Goal: Information Seeking & Learning: Learn about a topic

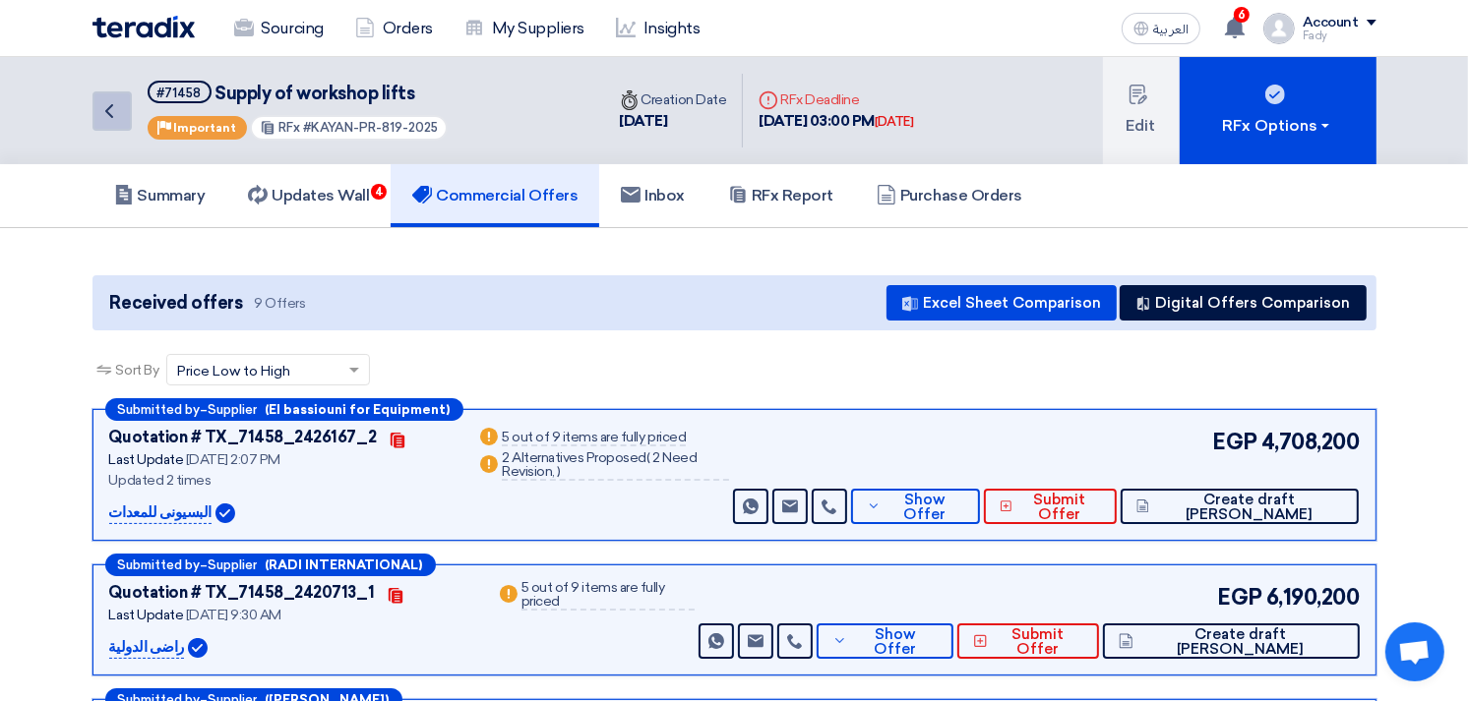
click at [109, 106] on use at bounding box center [109, 111] width 8 height 14
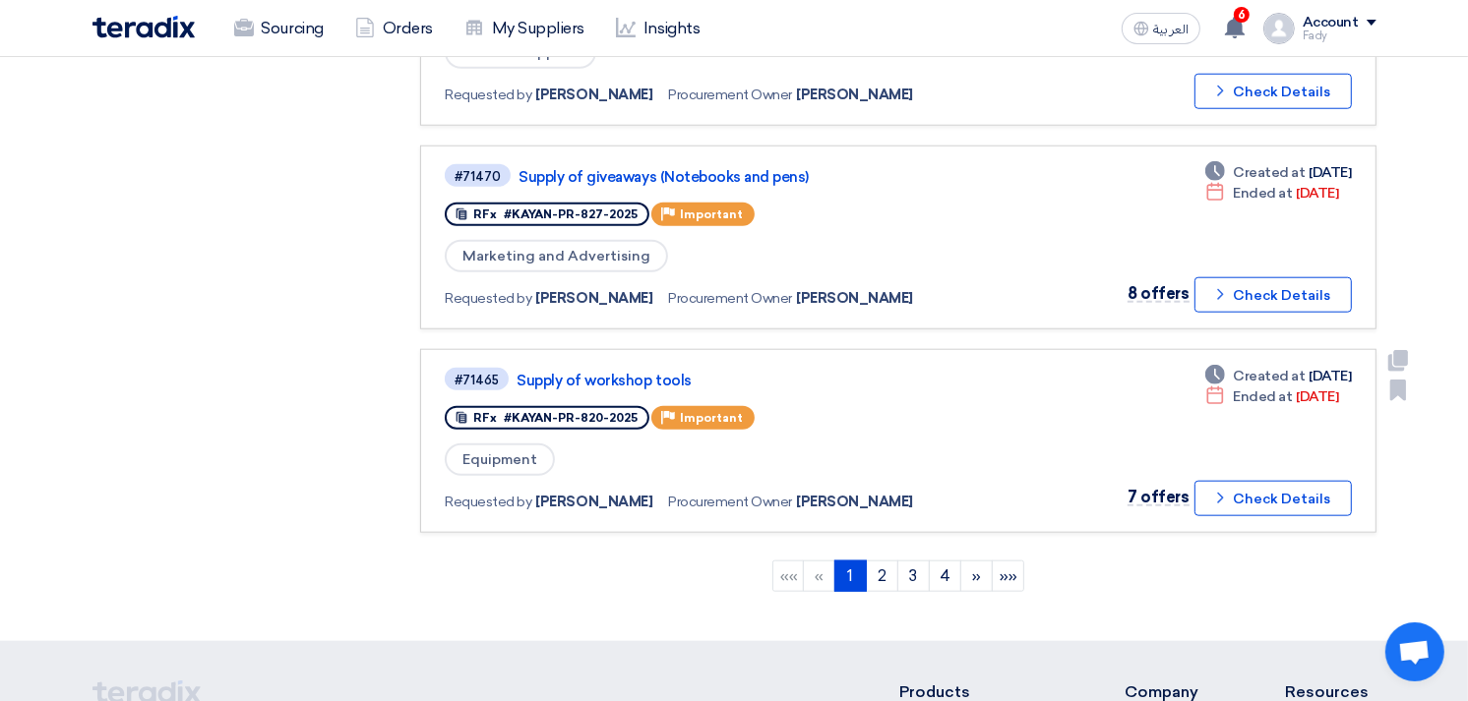
scroll to position [1748, 0]
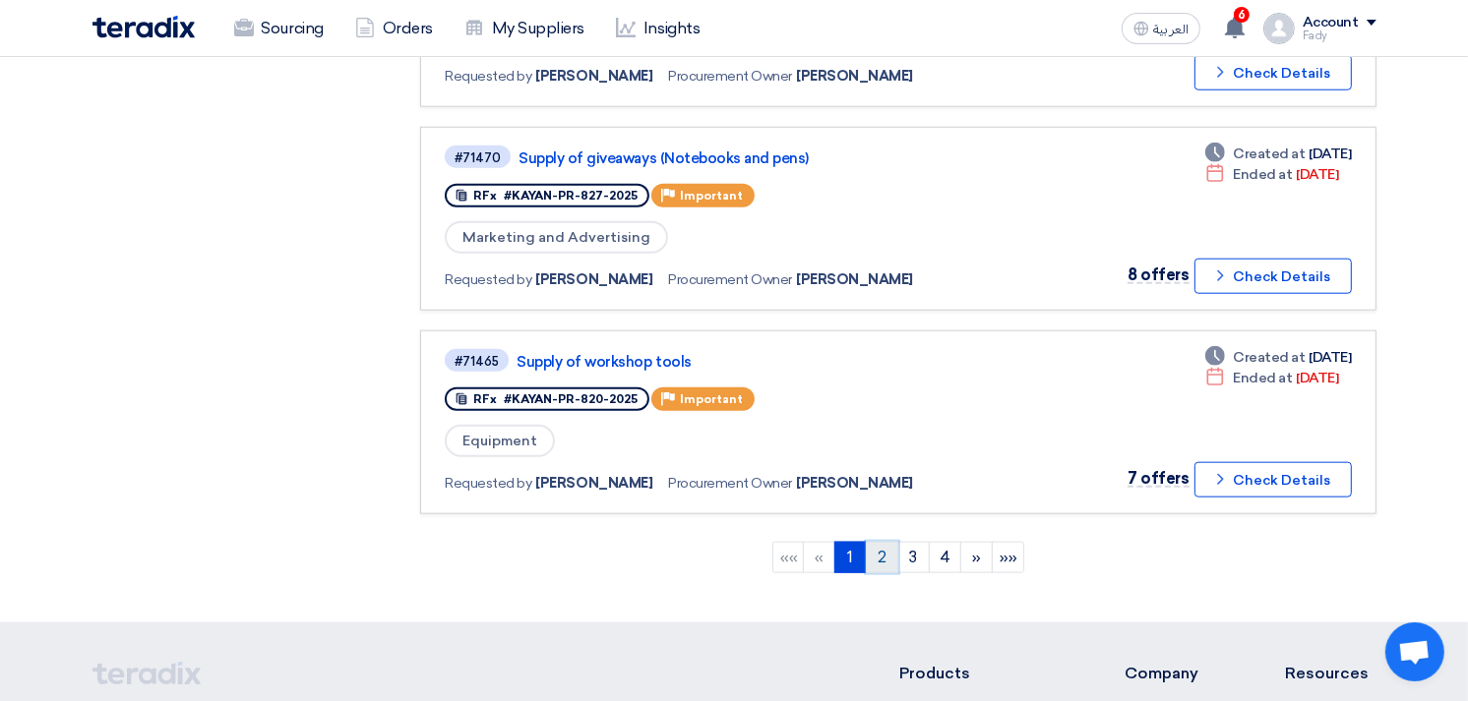
click at [885, 542] on link "2" at bounding box center [882, 557] width 32 height 31
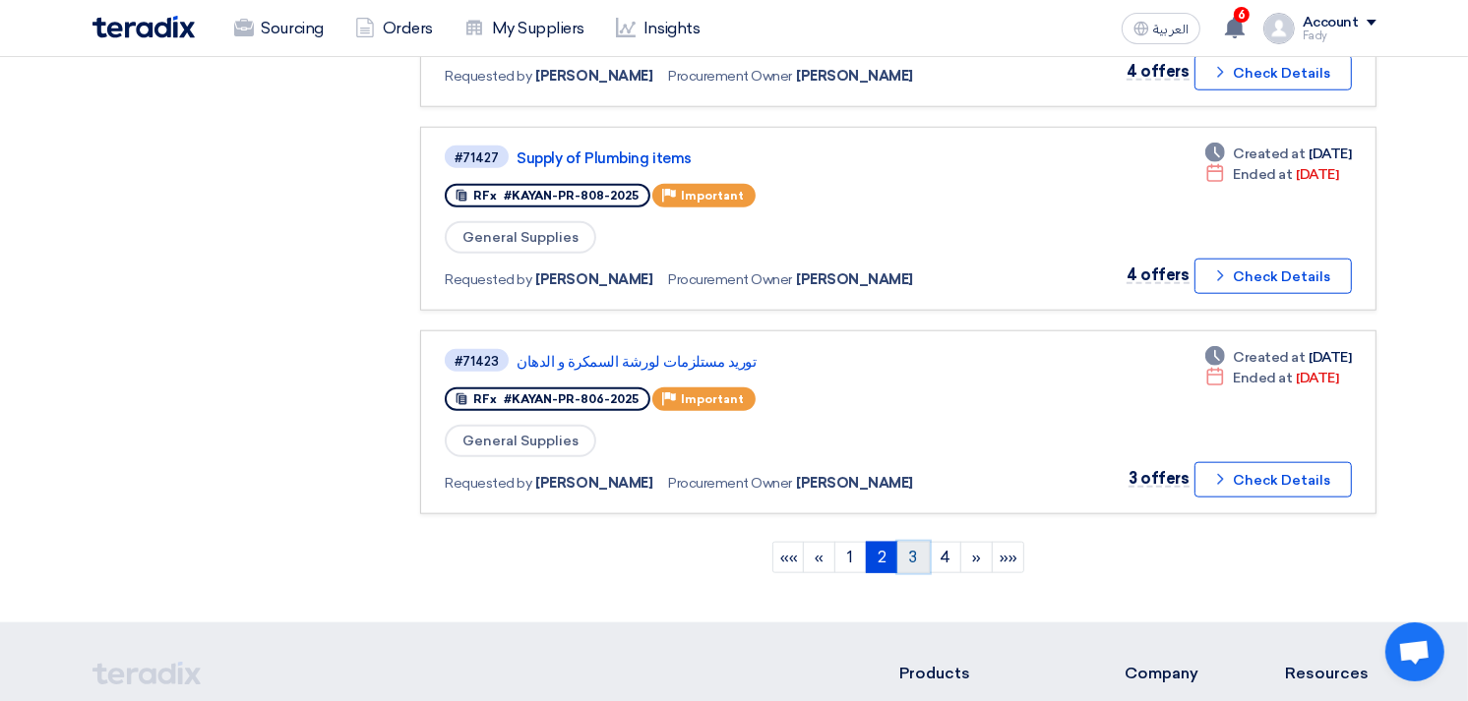
click at [920, 542] on link "3" at bounding box center [913, 557] width 32 height 31
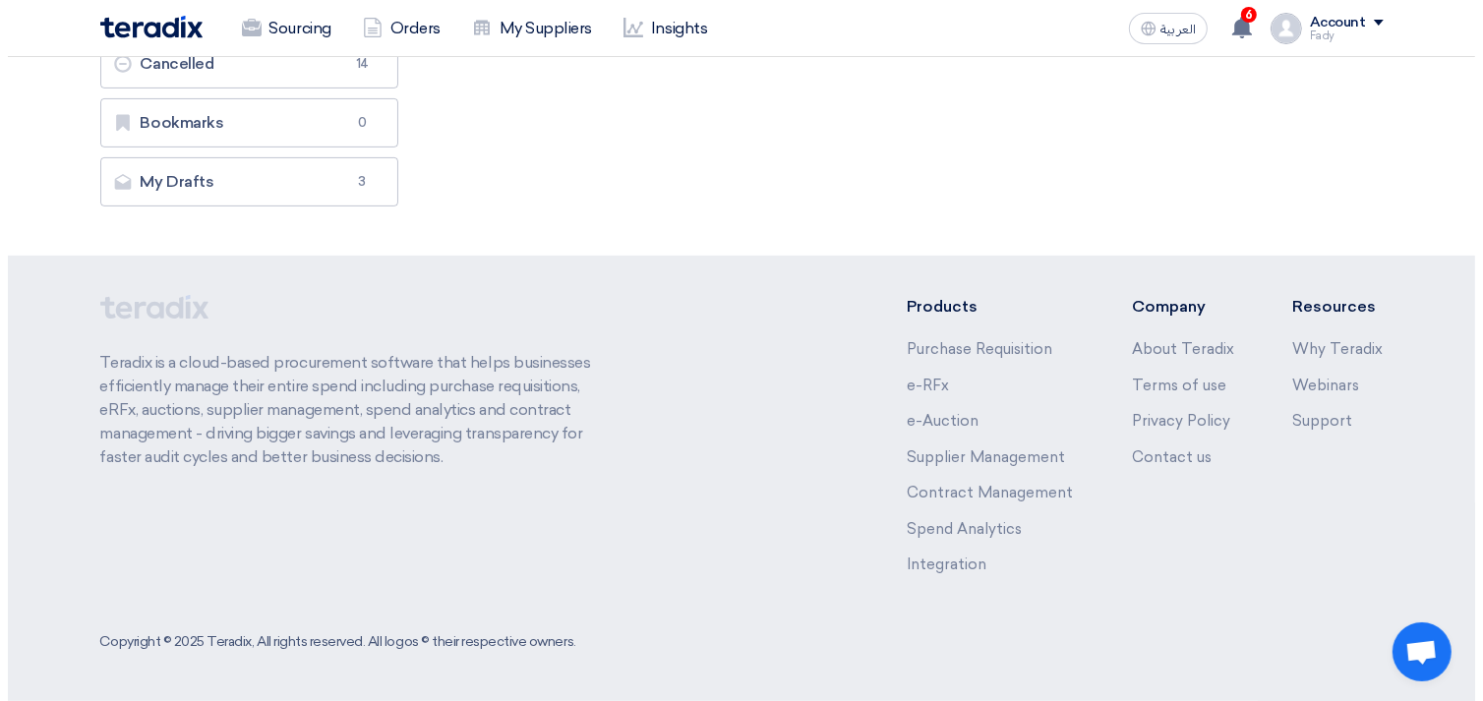
scroll to position [0, 0]
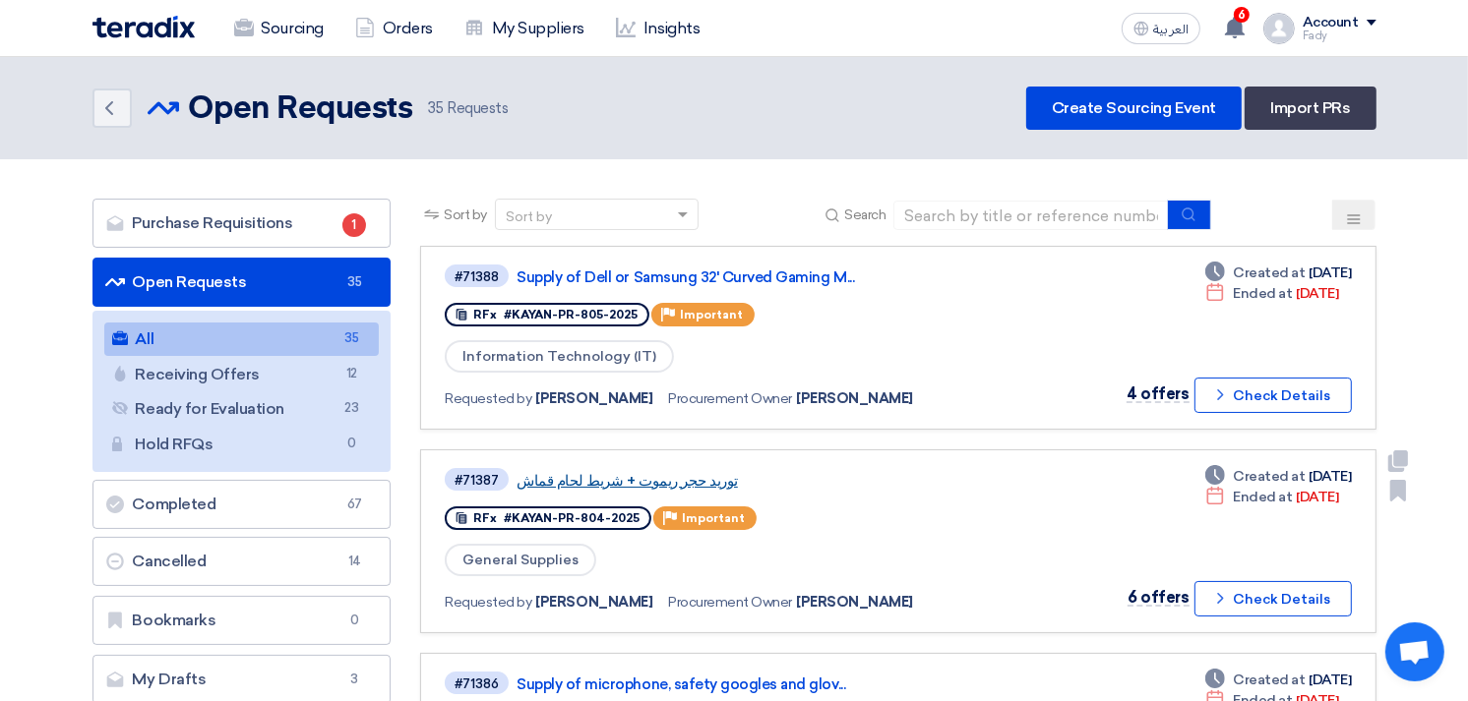
click at [643, 475] on link "توريد حجر ريموت + شريط لحام قماش" at bounding box center [762, 481] width 492 height 18
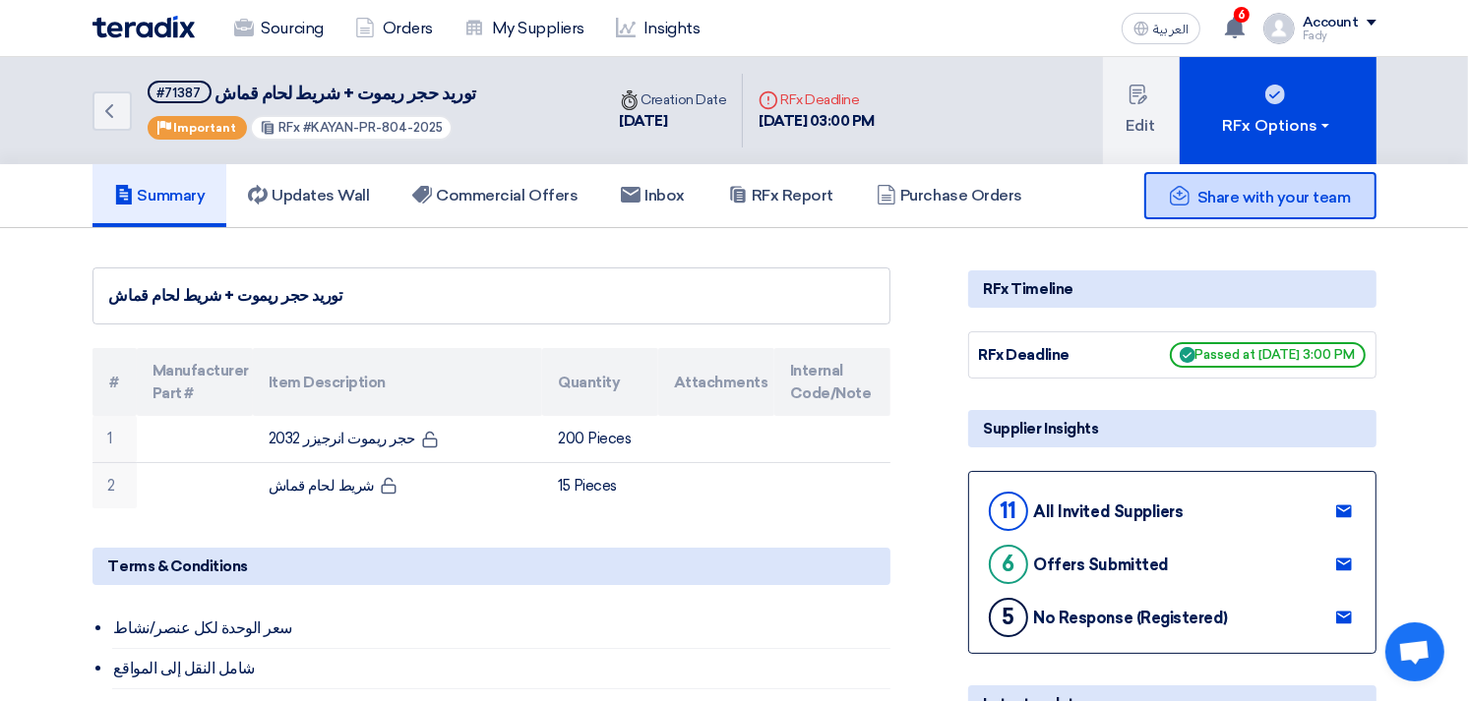
click at [1280, 192] on span "Share with your team" at bounding box center [1273, 197] width 152 height 19
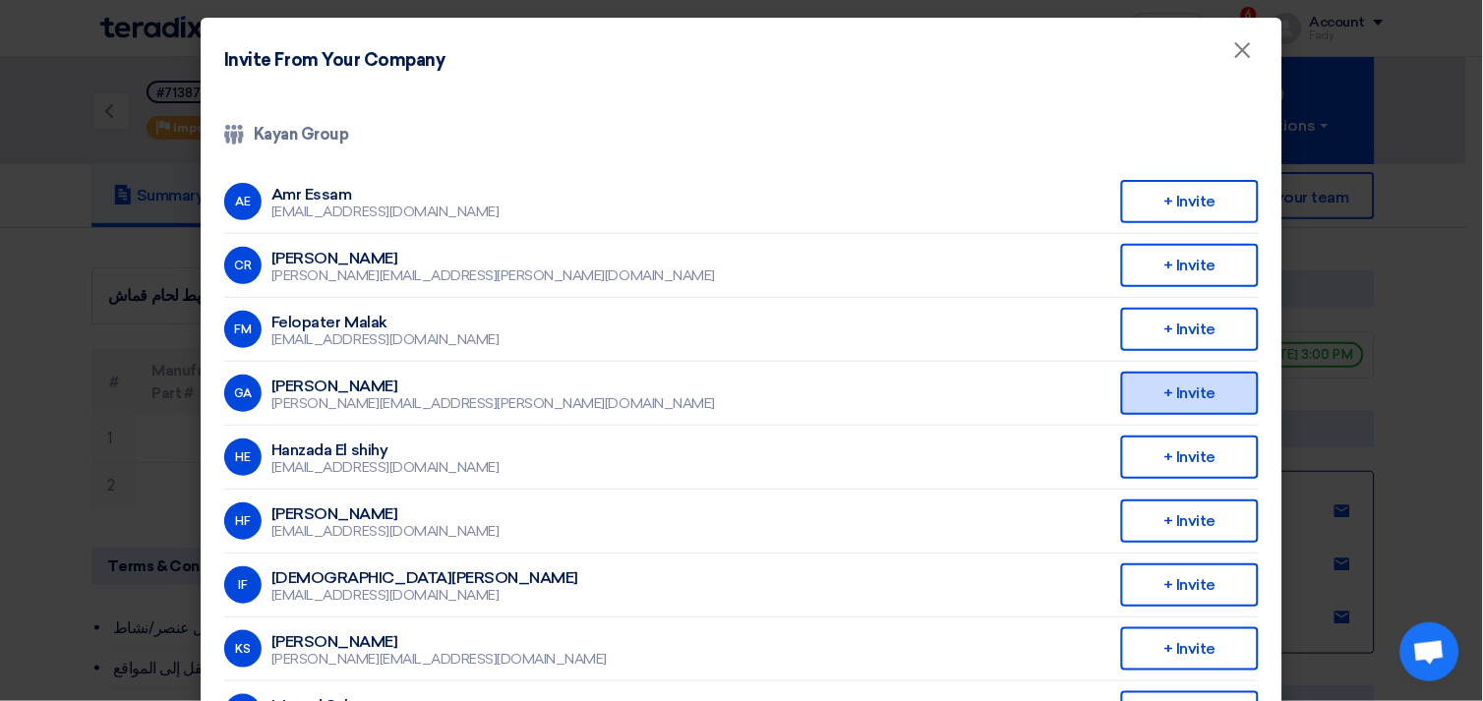
click at [1181, 393] on div "+ Invite" at bounding box center [1190, 393] width 138 height 43
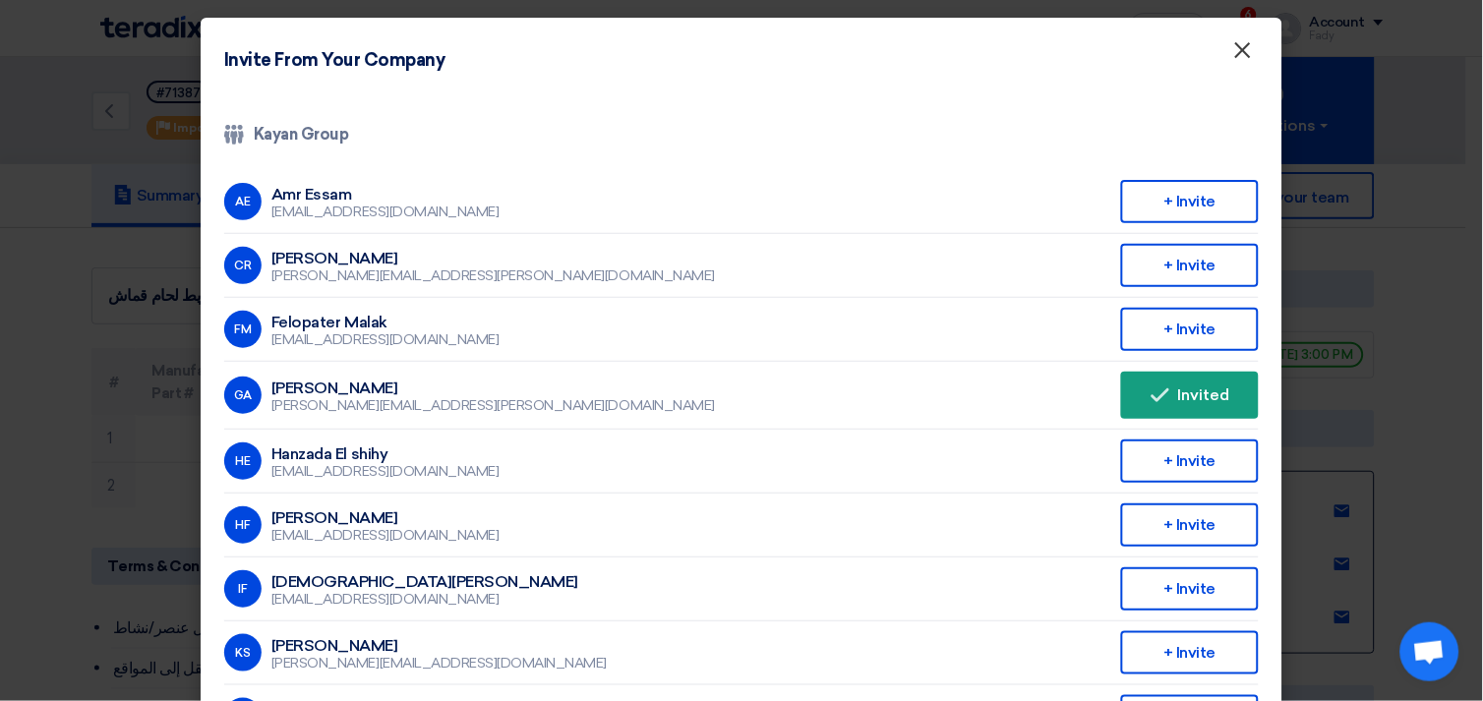
click at [1224, 52] on button "×" at bounding box center [1243, 50] width 51 height 39
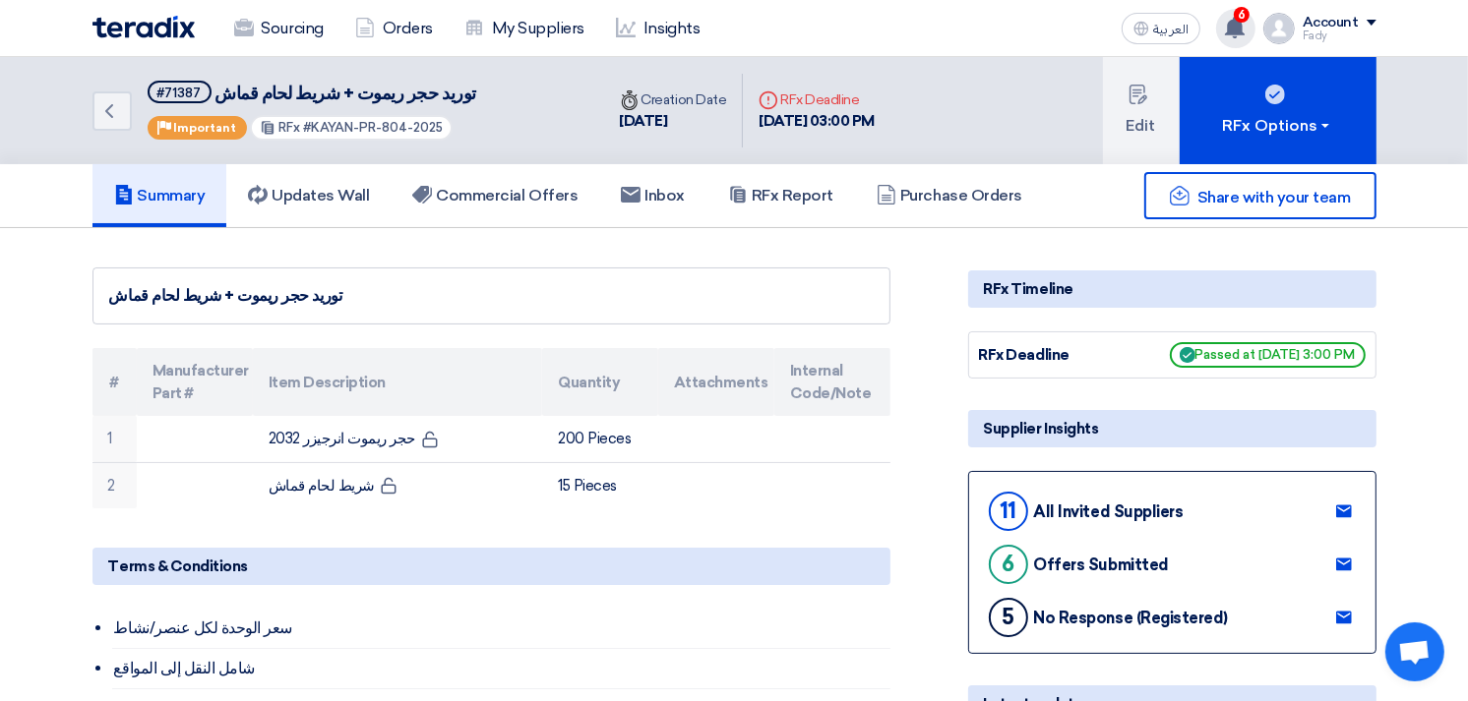
click at [1235, 37] on div "6 You have a new offer for 'Supply of Paint items' request with total price '73…" at bounding box center [1235, 28] width 39 height 39
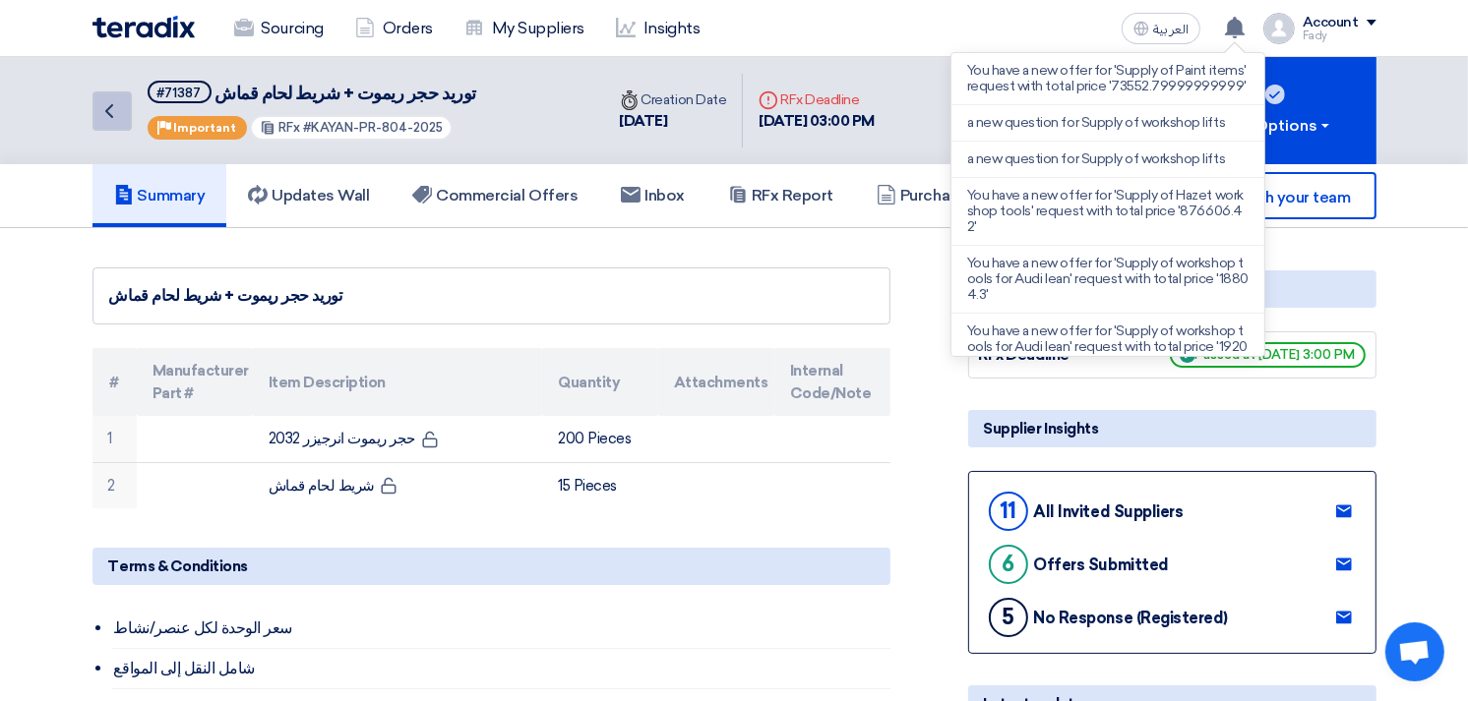
click at [115, 109] on icon "Back" at bounding box center [109, 111] width 24 height 24
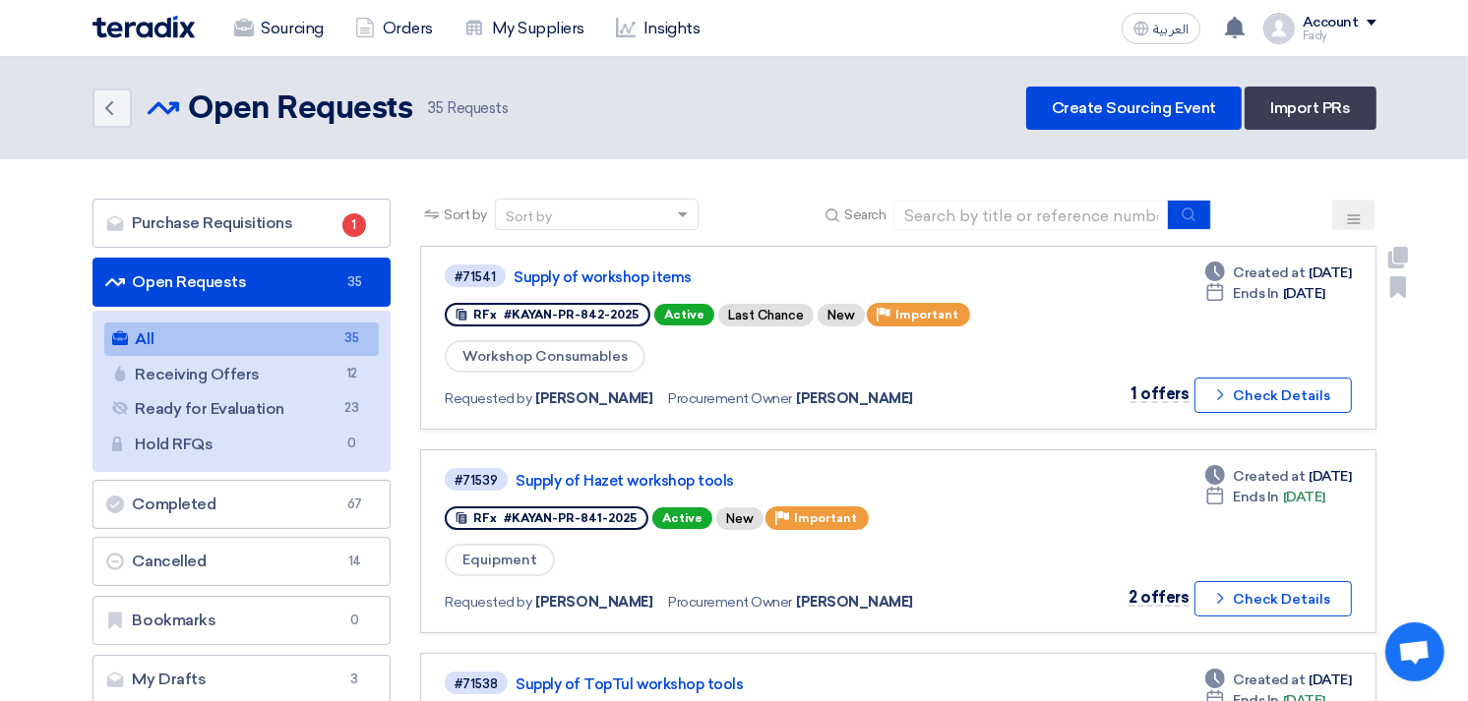
scroll to position [109, 0]
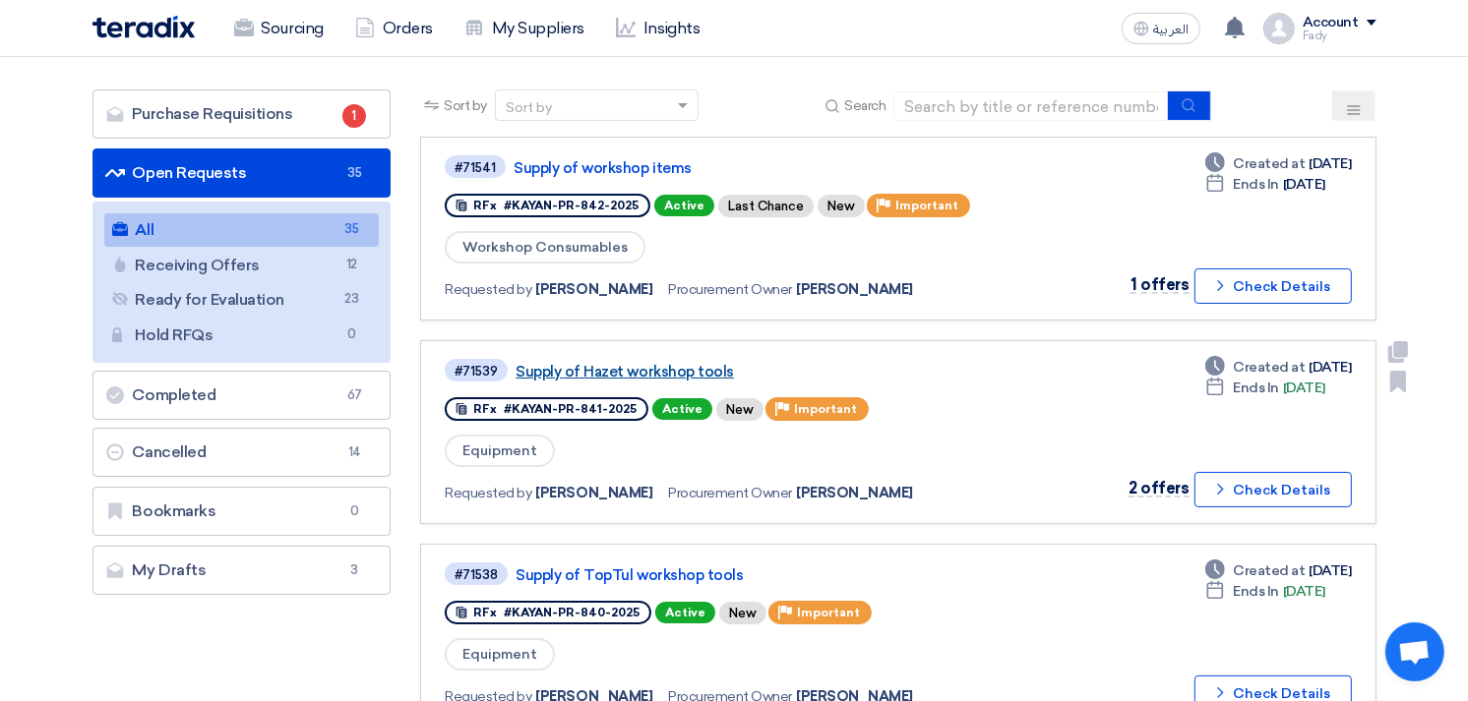
click at [680, 365] on link "Supply of Hazet workshop tools" at bounding box center [761, 372] width 492 height 18
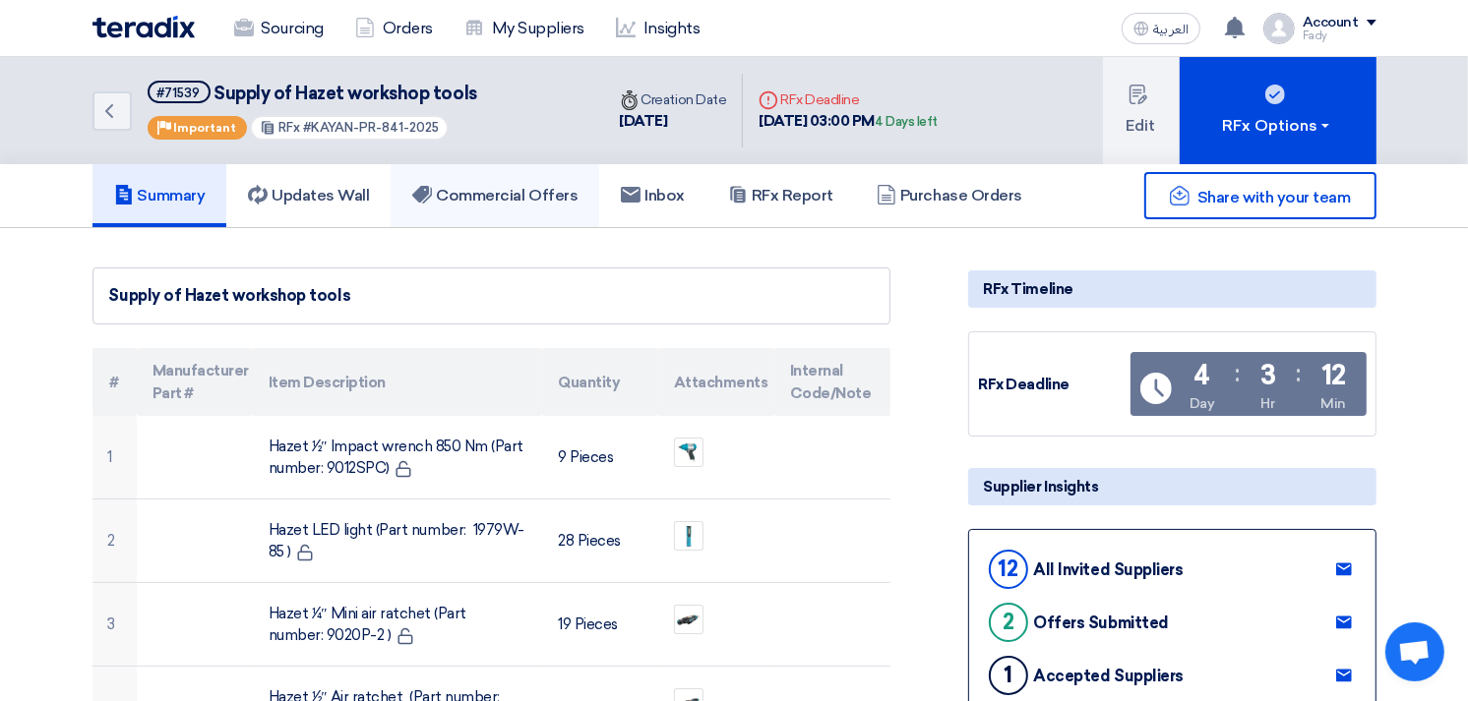
click at [508, 189] on h5 "Commercial Offers" at bounding box center [494, 196] width 165 height 20
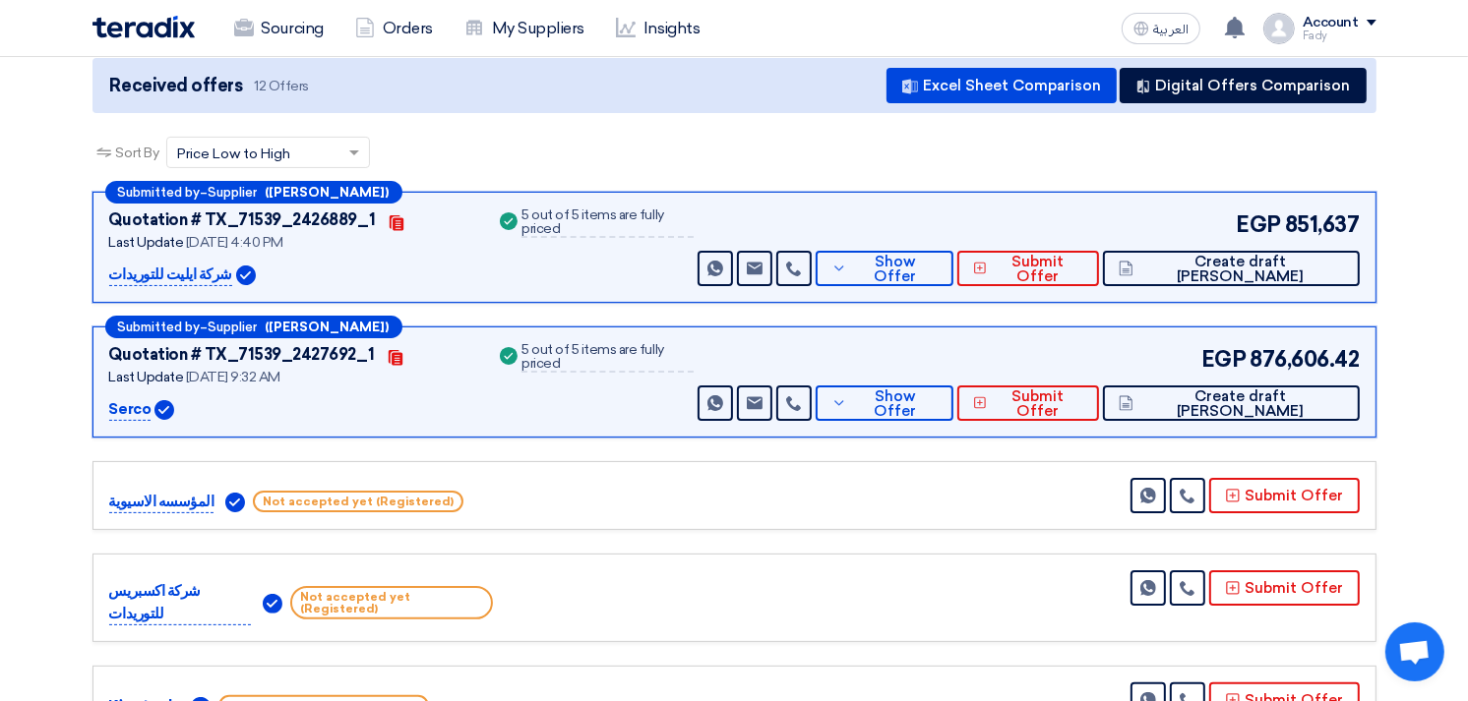
scroll to position [218, 0]
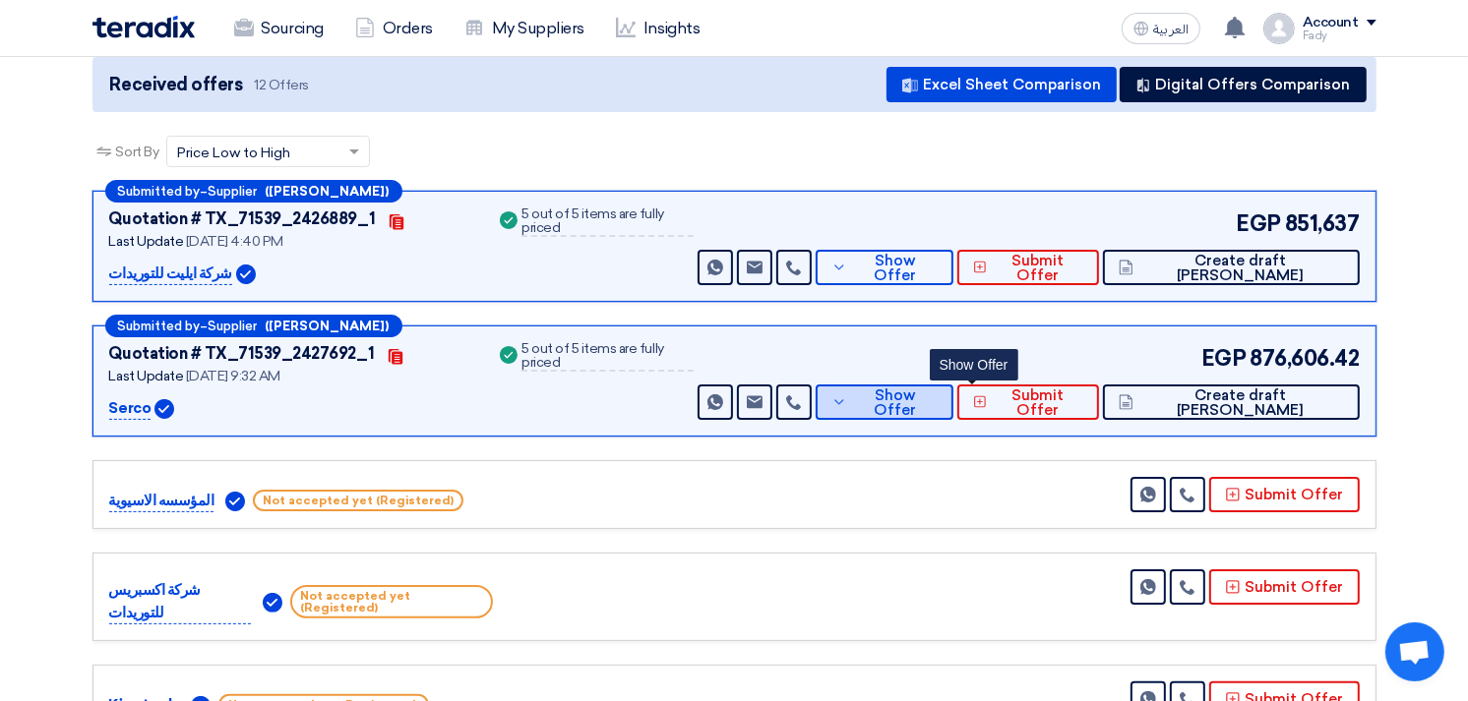
click at [937, 406] on span "Show Offer" at bounding box center [895, 404] width 86 height 30
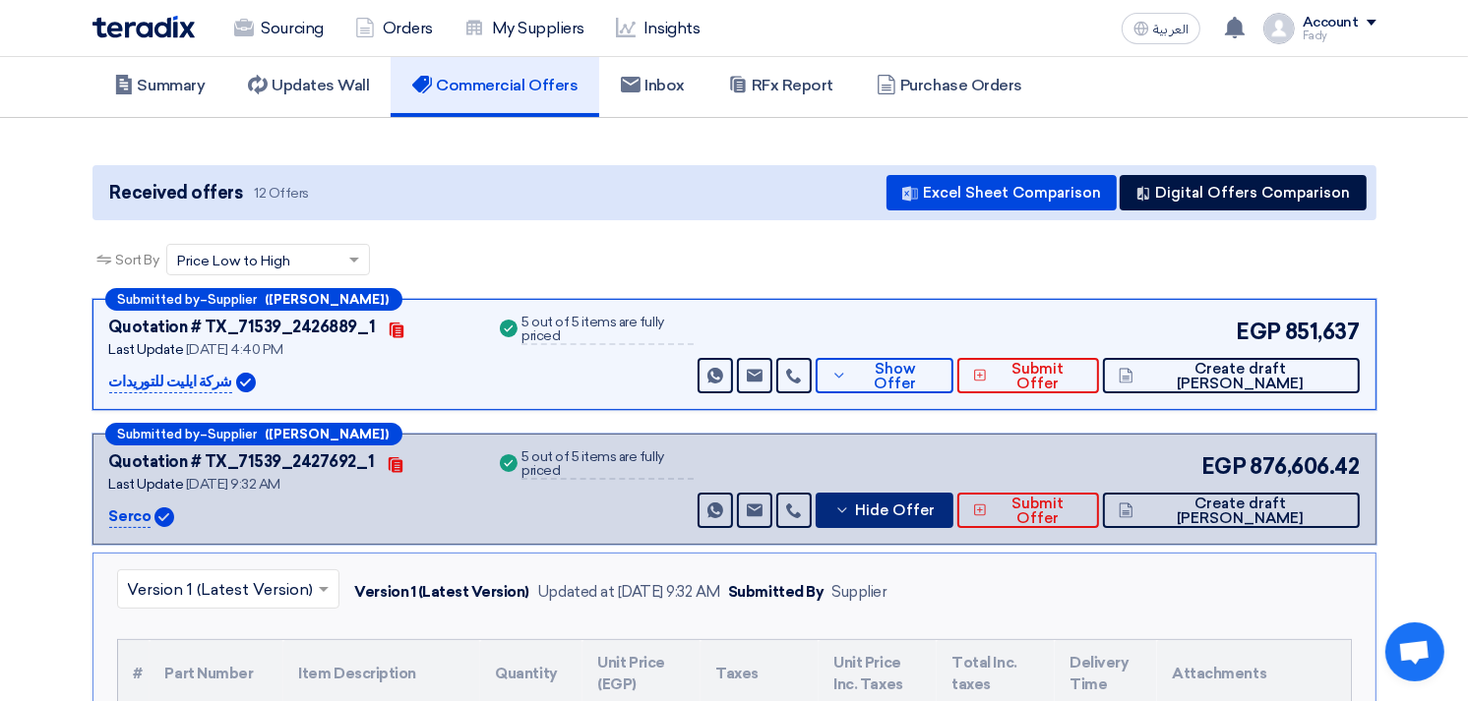
scroll to position [109, 0]
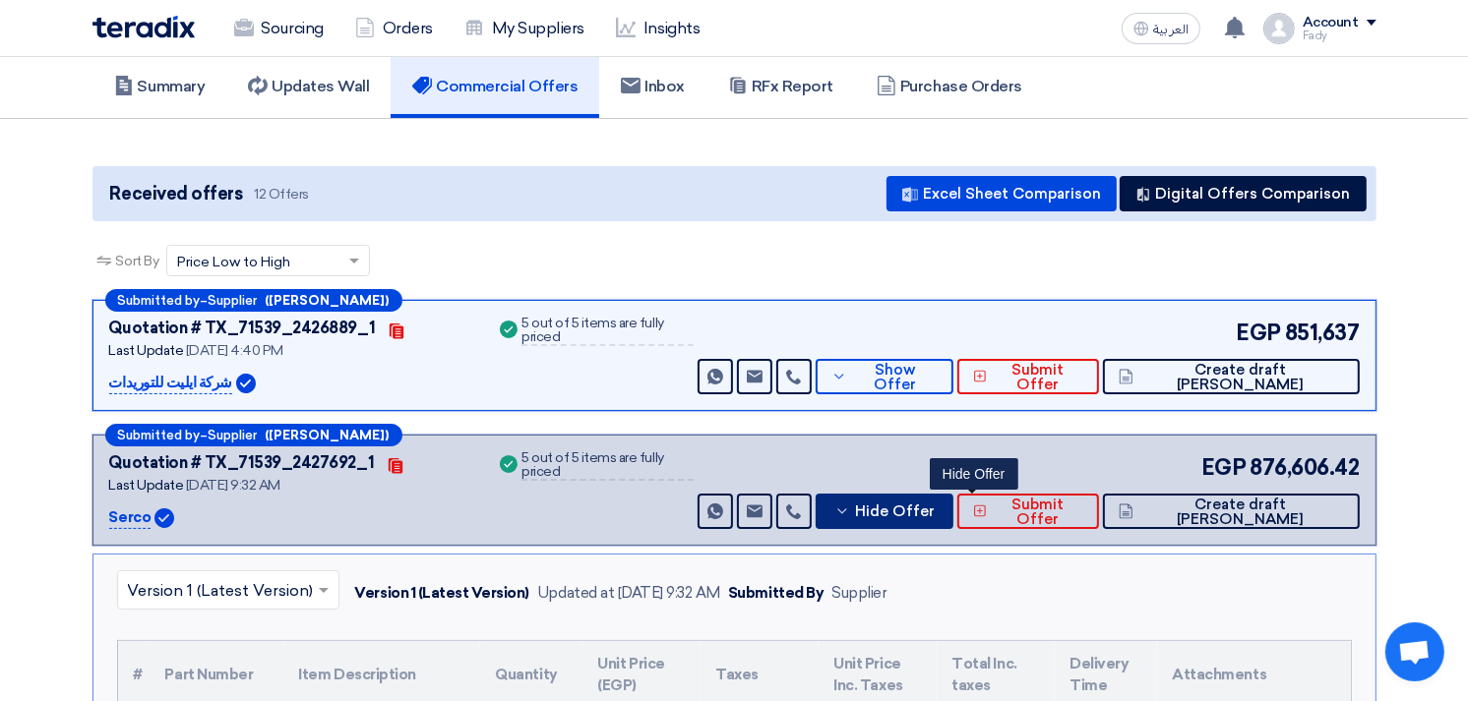
click at [934, 508] on span "Hide Offer" at bounding box center [895, 512] width 80 height 15
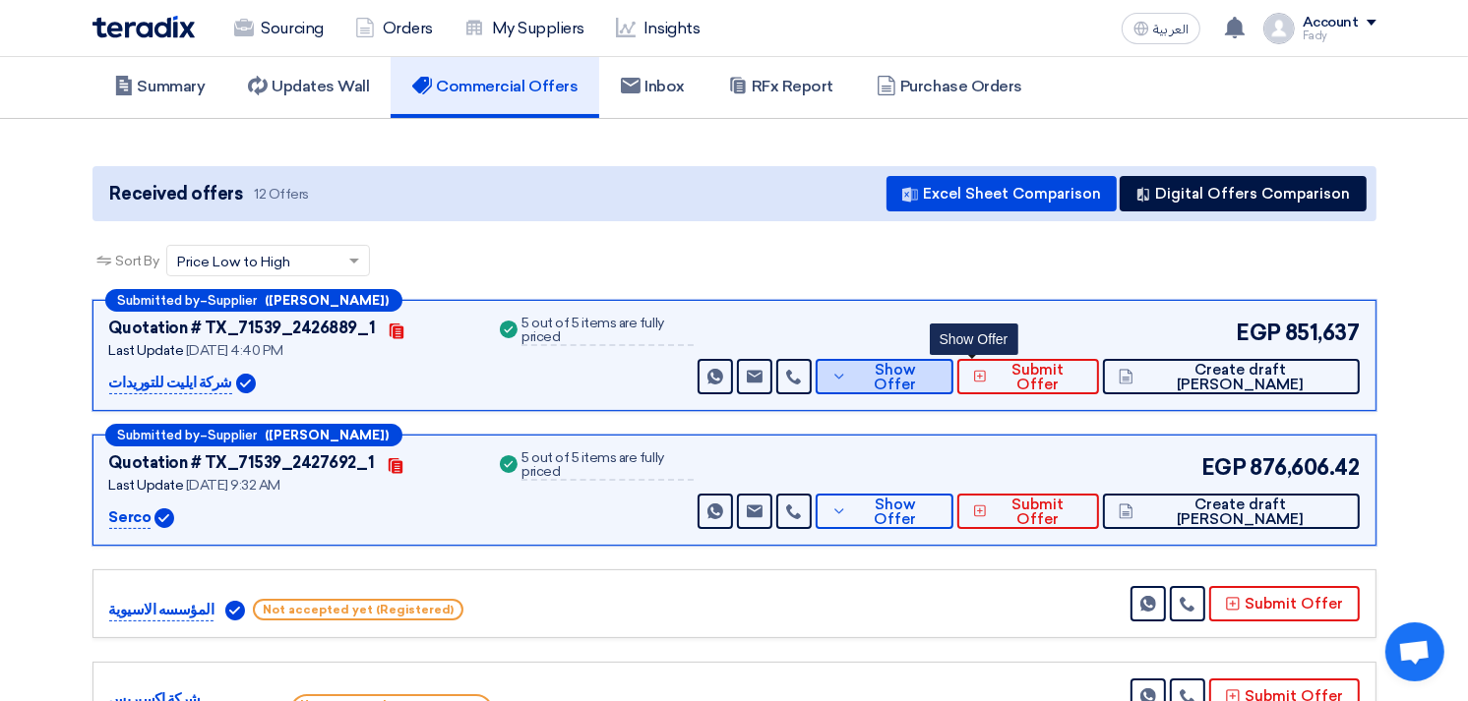
click at [952, 385] on button "Show Offer" at bounding box center [883, 376] width 137 height 35
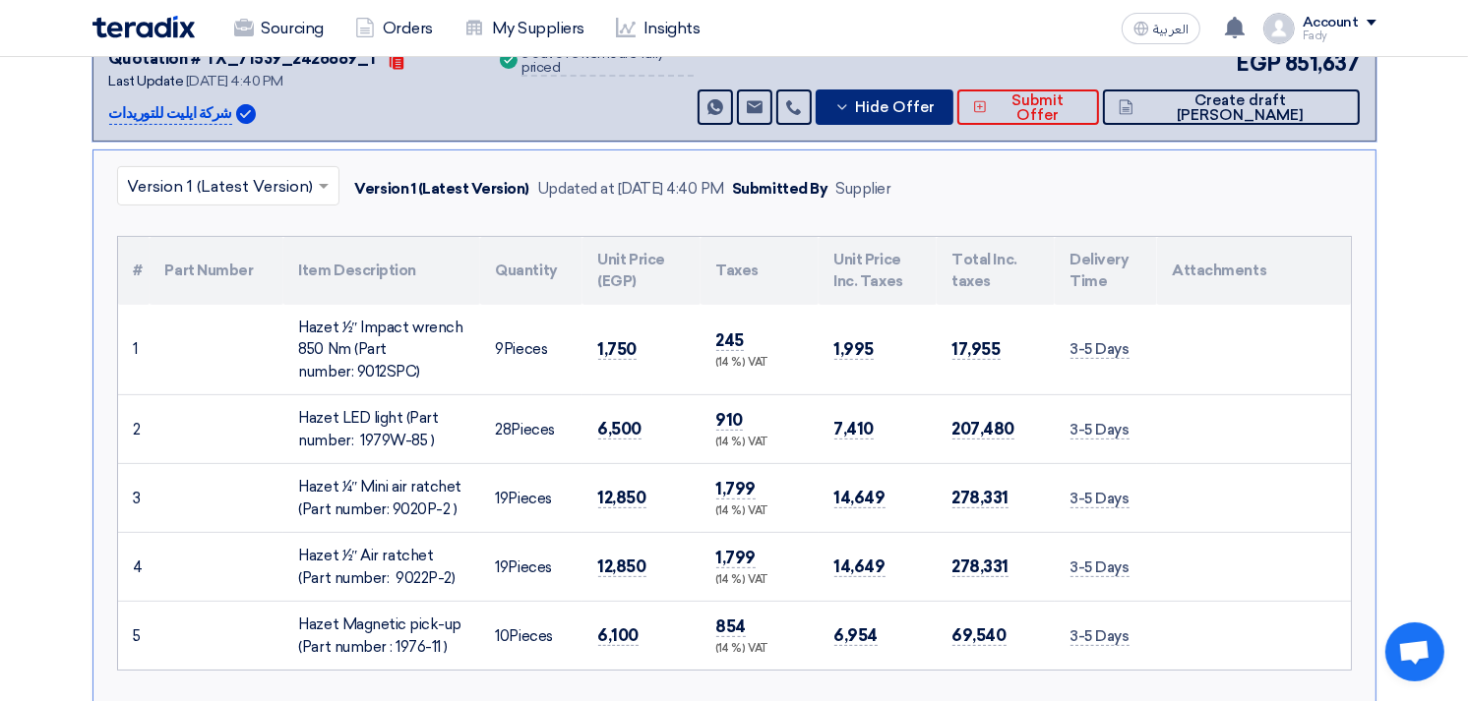
scroll to position [328, 0]
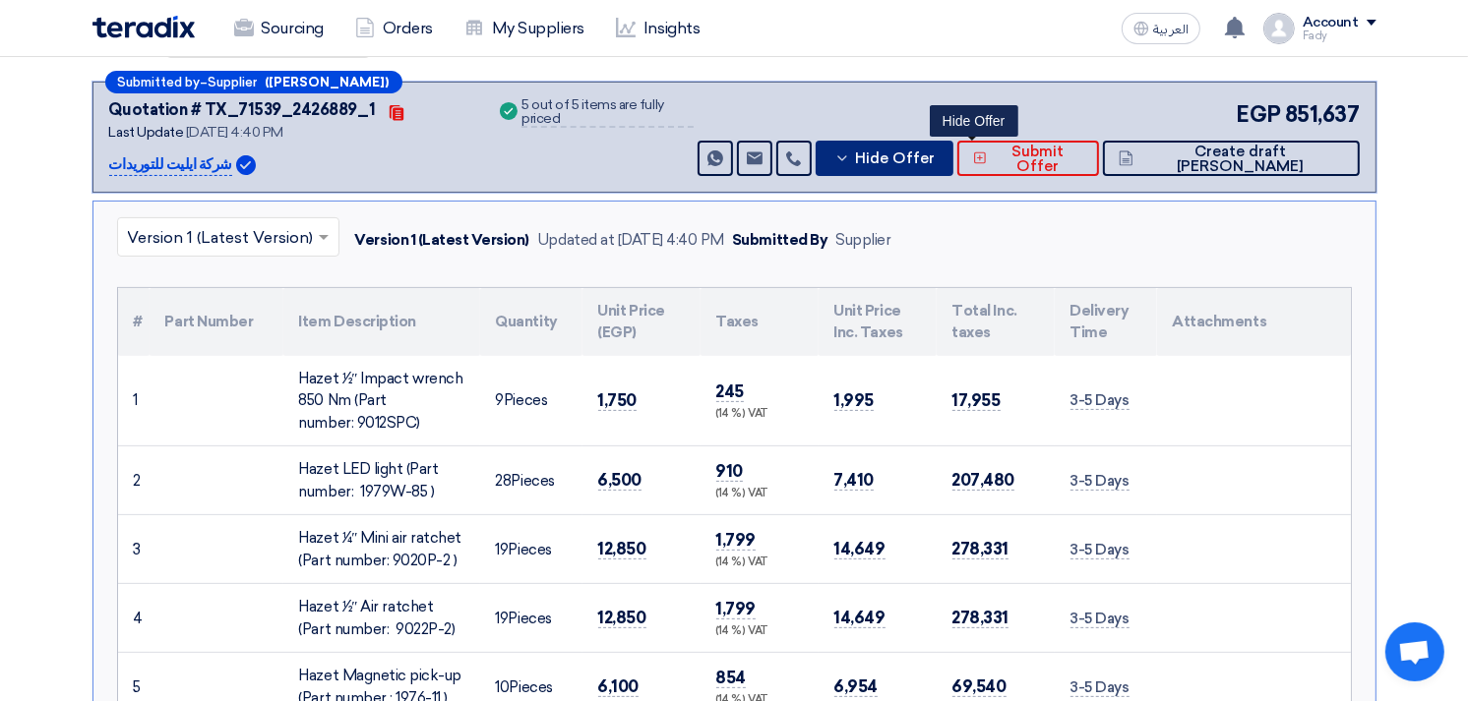
click at [952, 169] on button "Hide Offer" at bounding box center [883, 158] width 137 height 35
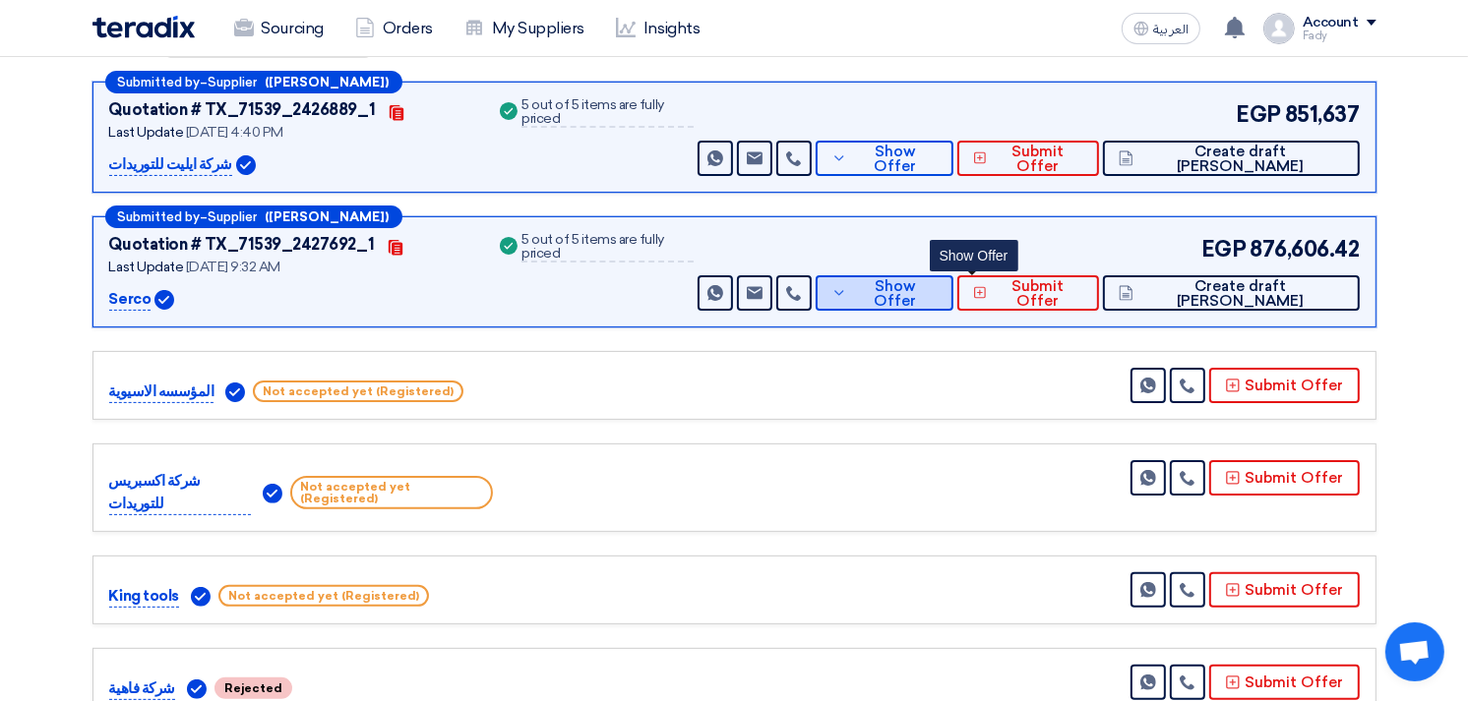
click at [952, 306] on button "Show Offer" at bounding box center [883, 292] width 137 height 35
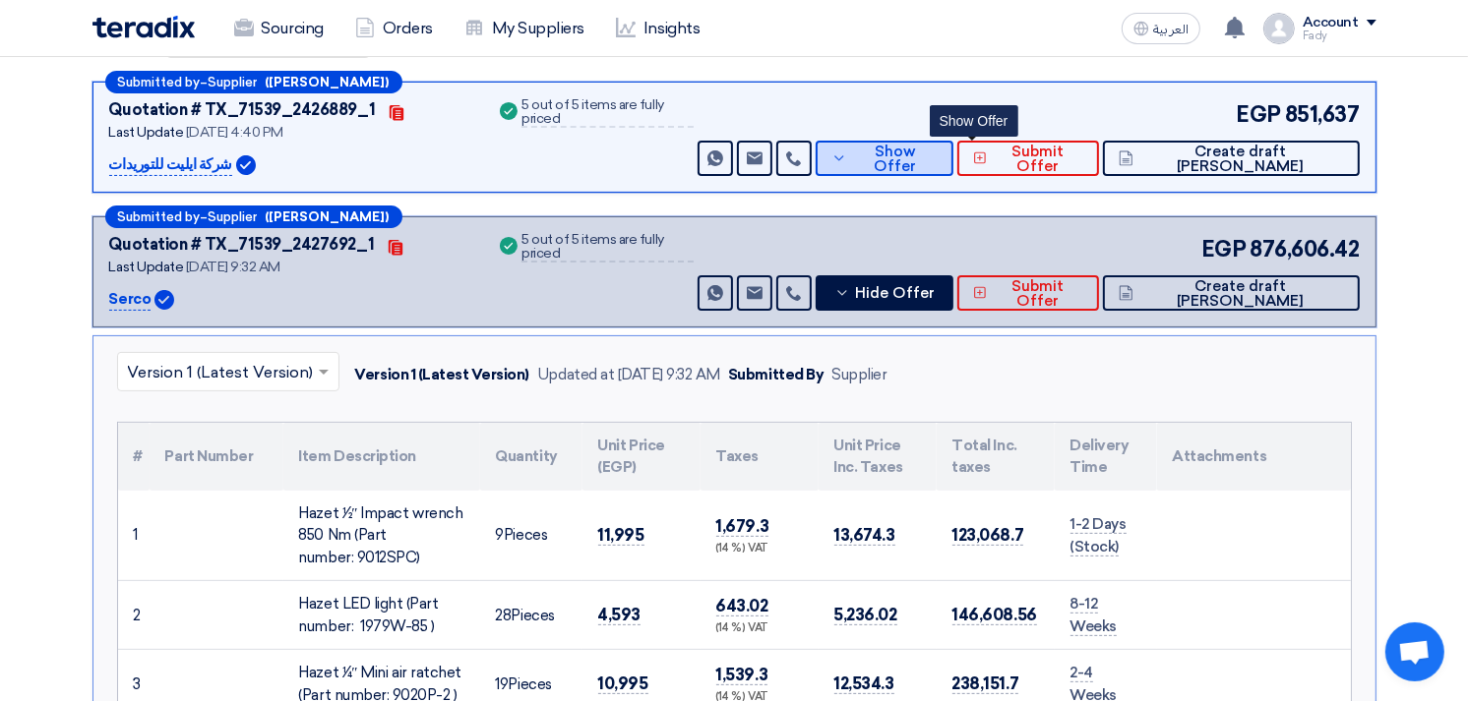
click at [952, 164] on button "Show Offer" at bounding box center [883, 158] width 137 height 35
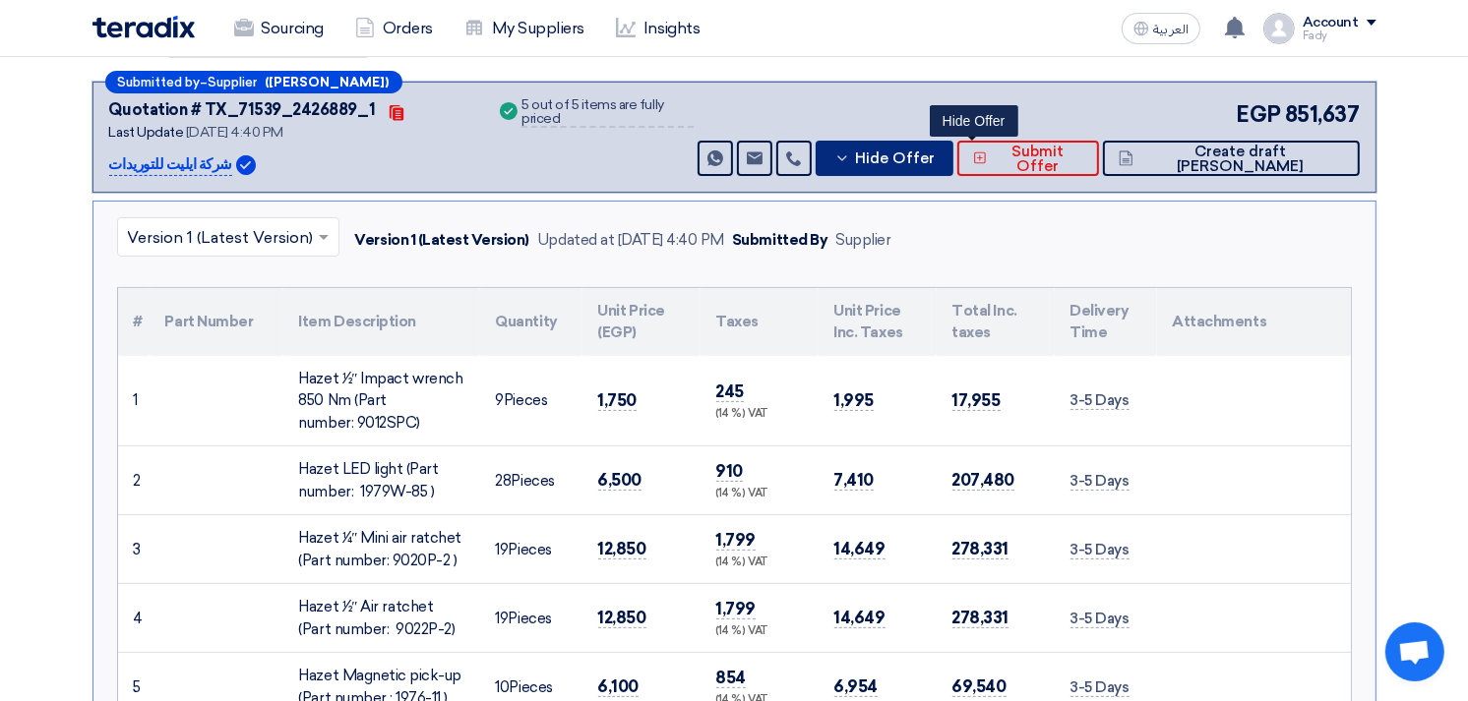
click at [934, 158] on span "Hide Offer" at bounding box center [895, 158] width 80 height 15
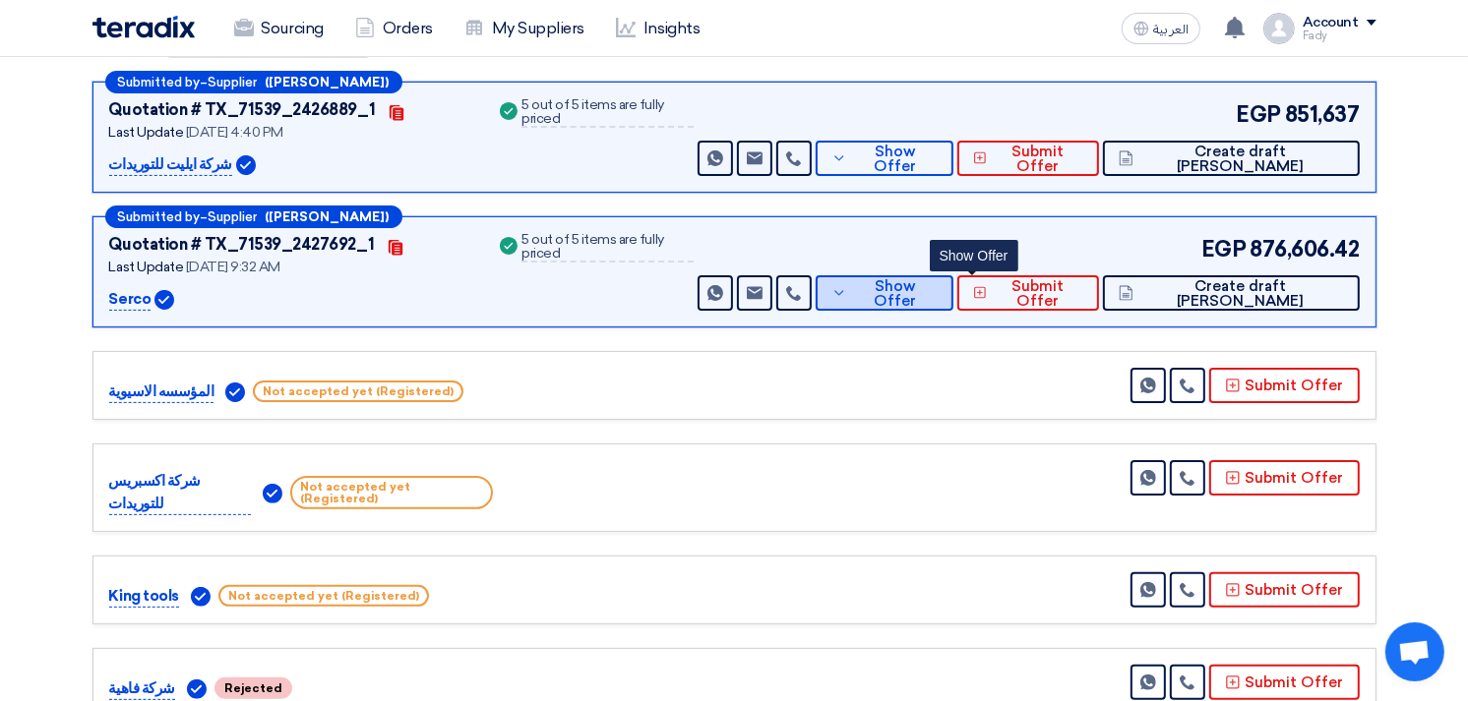
click at [937, 290] on span "Show Offer" at bounding box center [895, 294] width 86 height 30
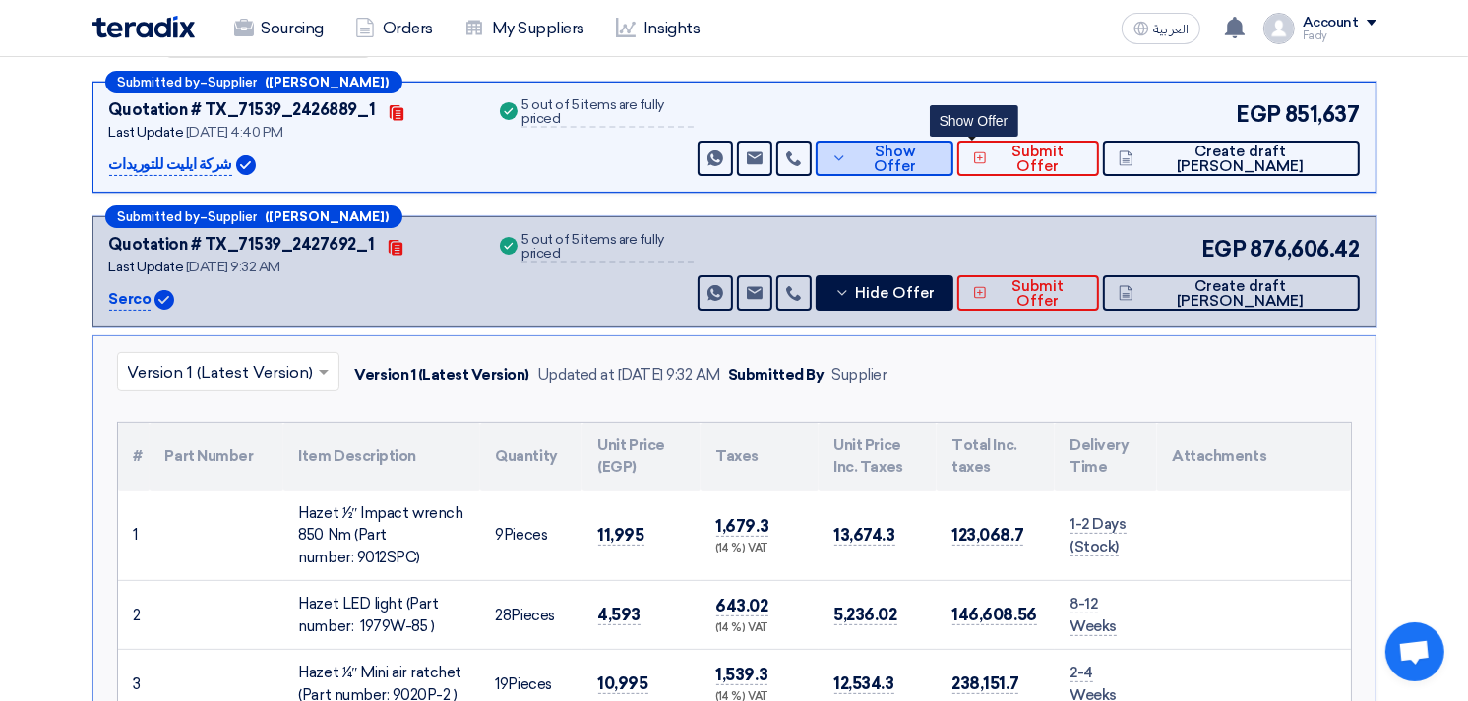
click at [937, 160] on span "Show Offer" at bounding box center [895, 160] width 86 height 30
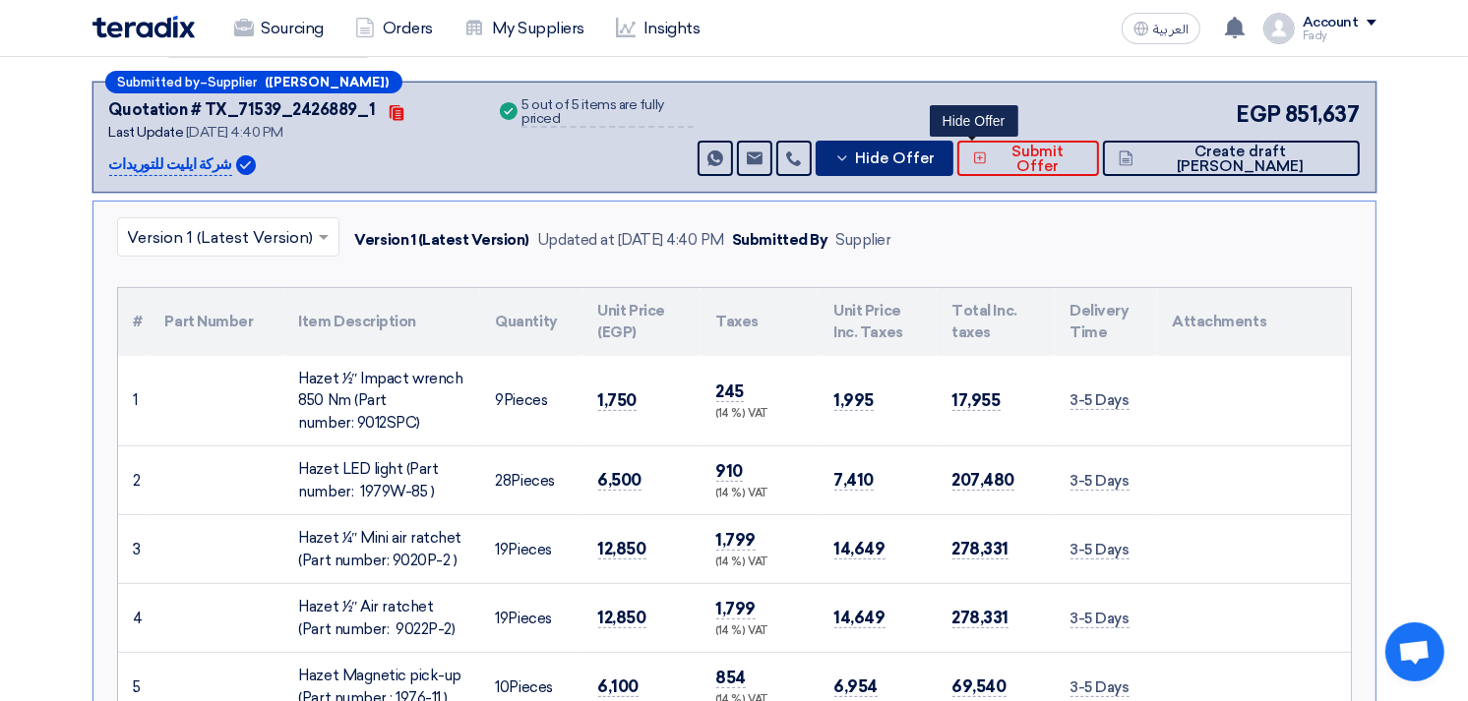
click at [934, 151] on span "Hide Offer" at bounding box center [895, 158] width 80 height 15
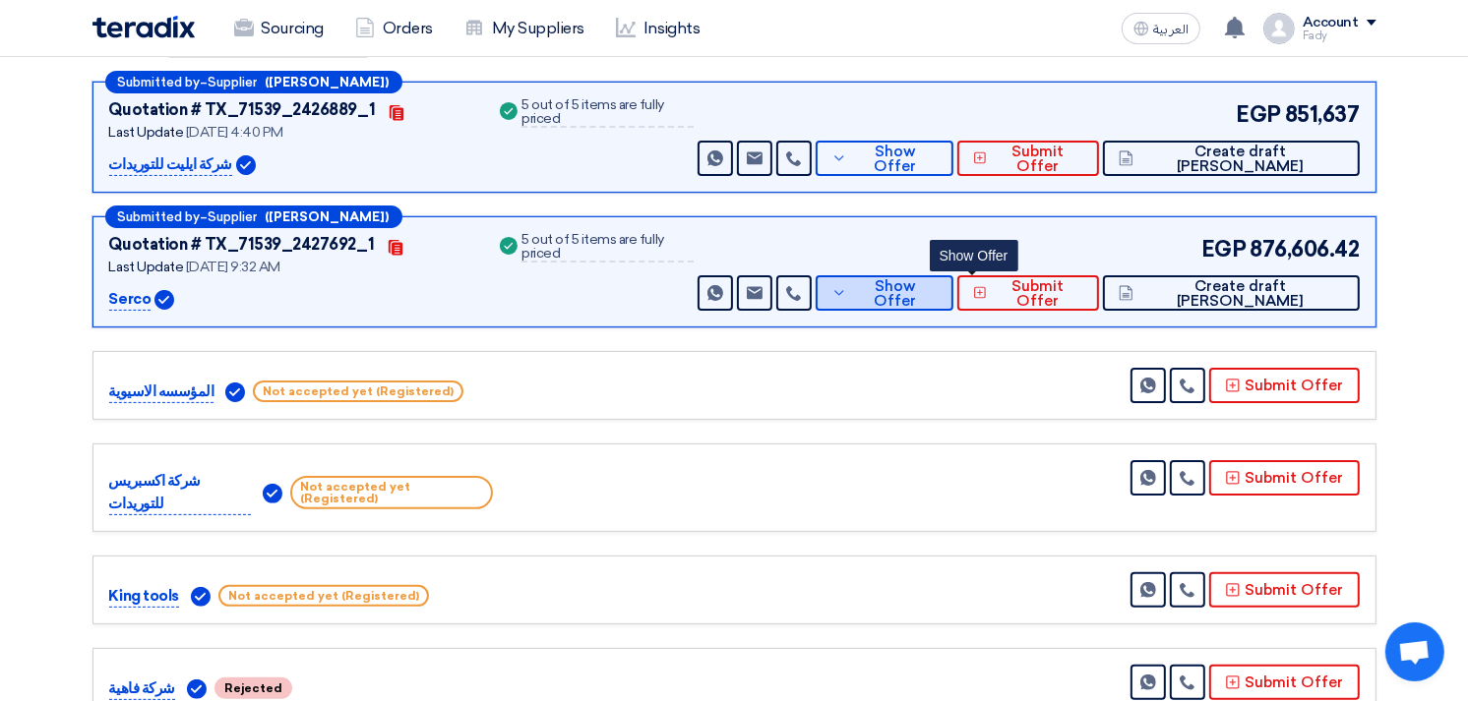
click at [937, 287] on span "Show Offer" at bounding box center [895, 294] width 86 height 30
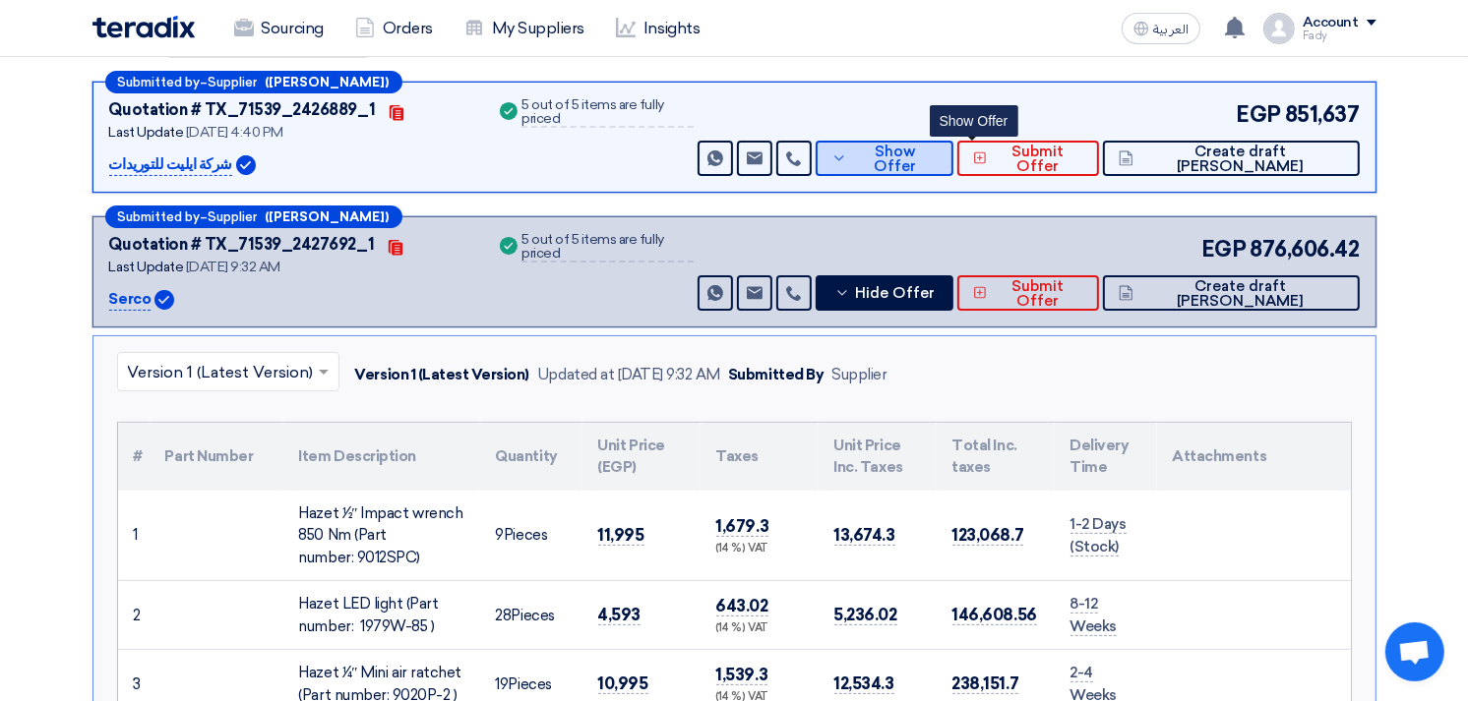
click at [950, 141] on button "Show Offer" at bounding box center [883, 158] width 137 height 35
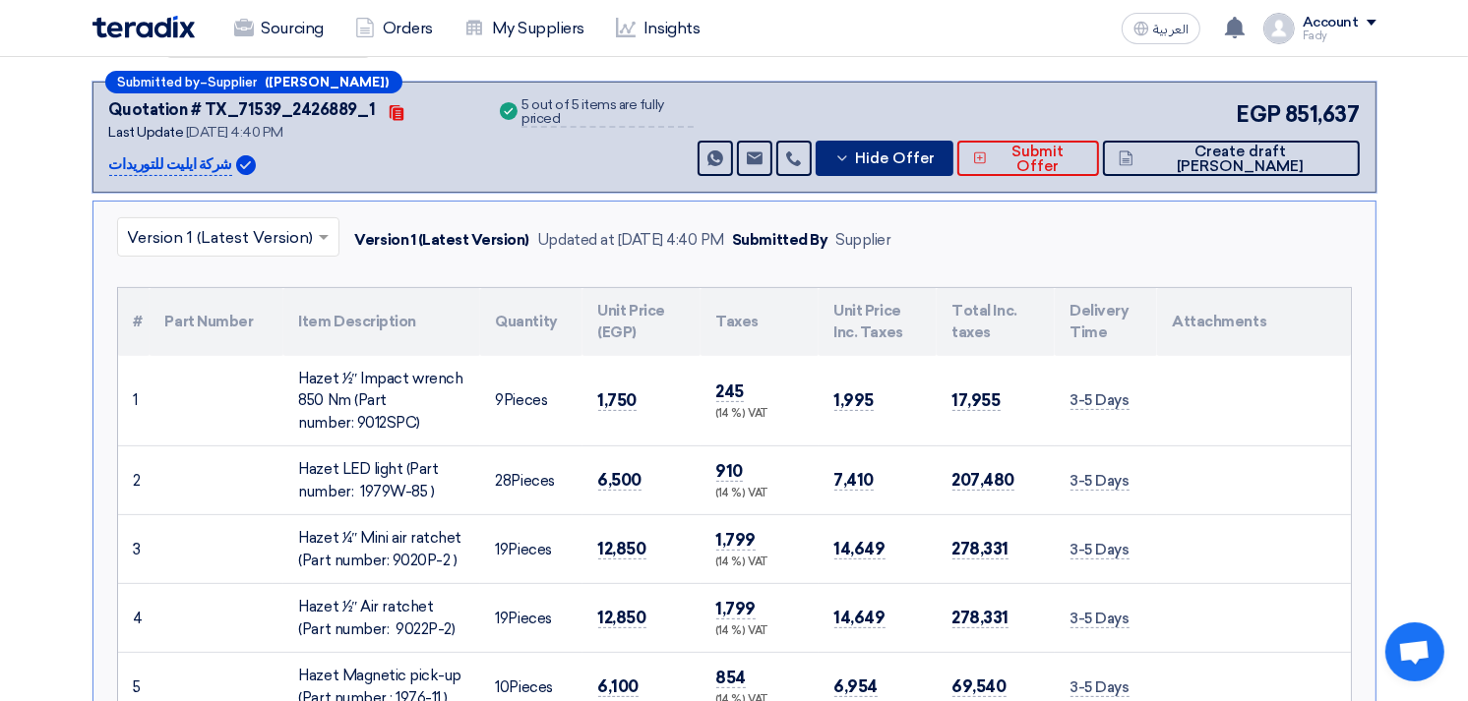
scroll to position [0, 0]
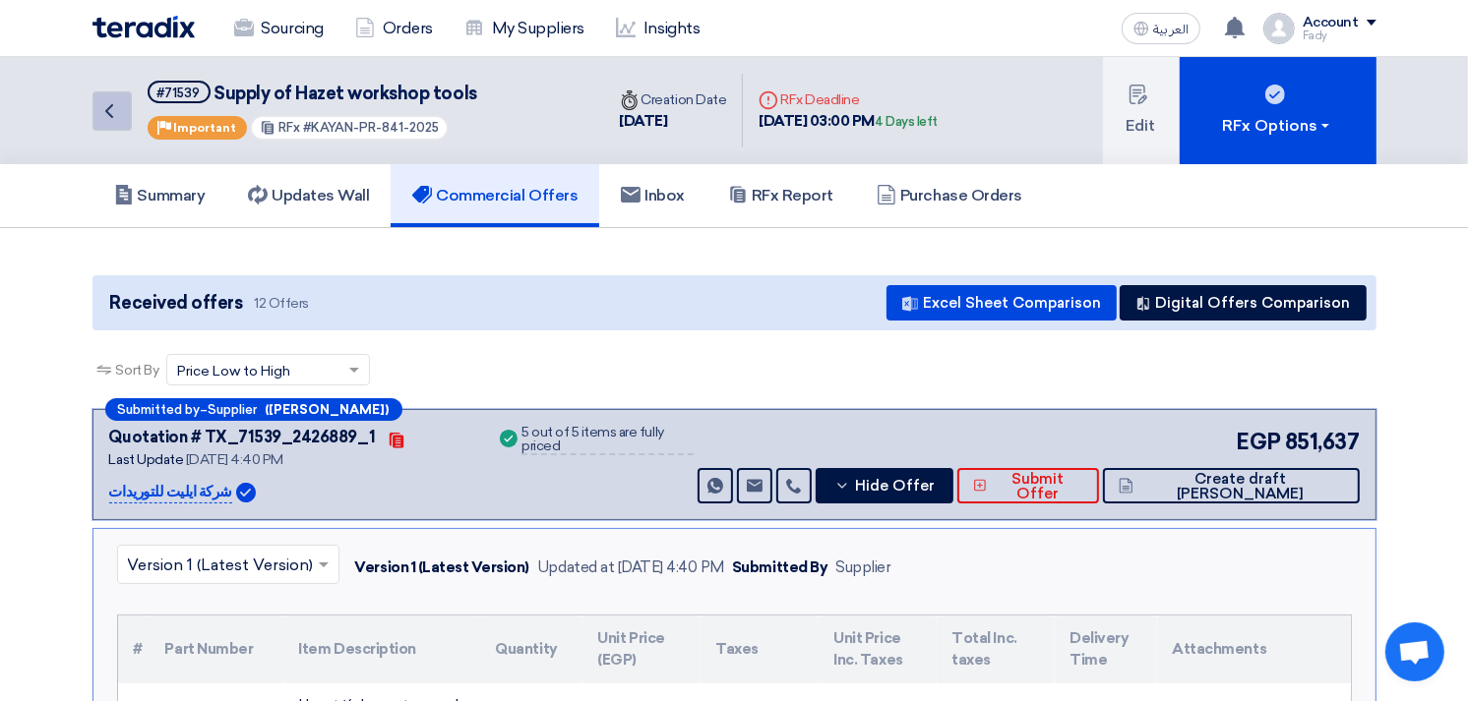
click at [109, 104] on use at bounding box center [109, 111] width 8 height 14
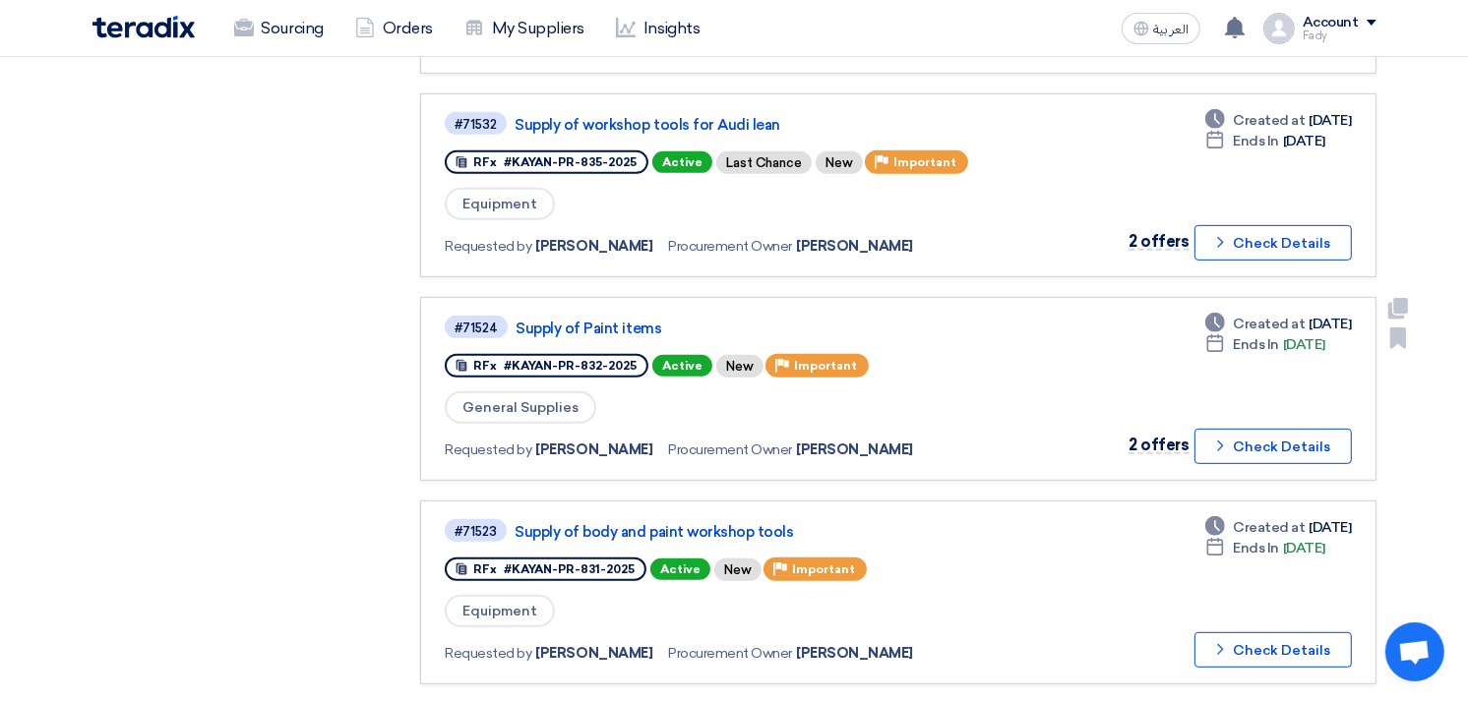
scroll to position [764, 0]
click at [607, 319] on link "Supply of Paint items" at bounding box center [761, 328] width 492 height 18
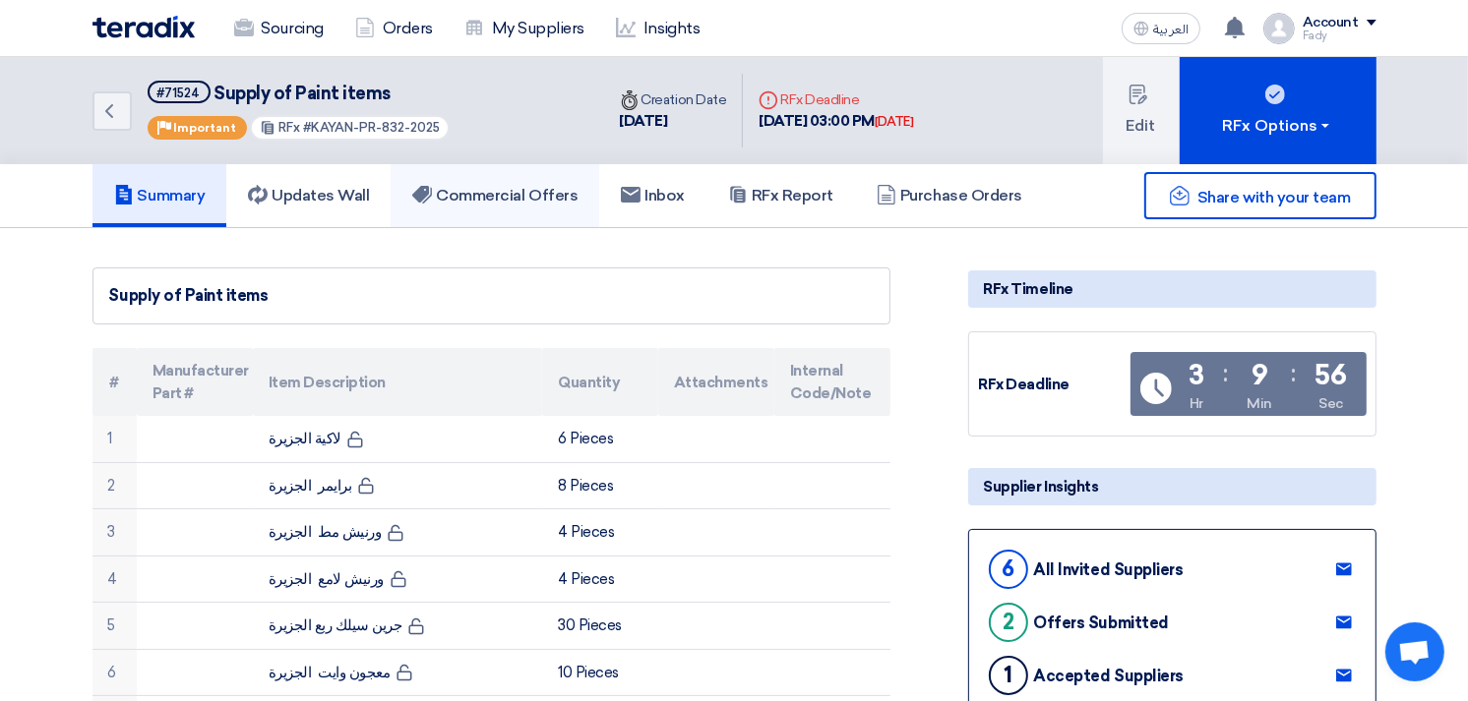
click at [531, 181] on link "Commercial Offers" at bounding box center [494, 195] width 209 height 63
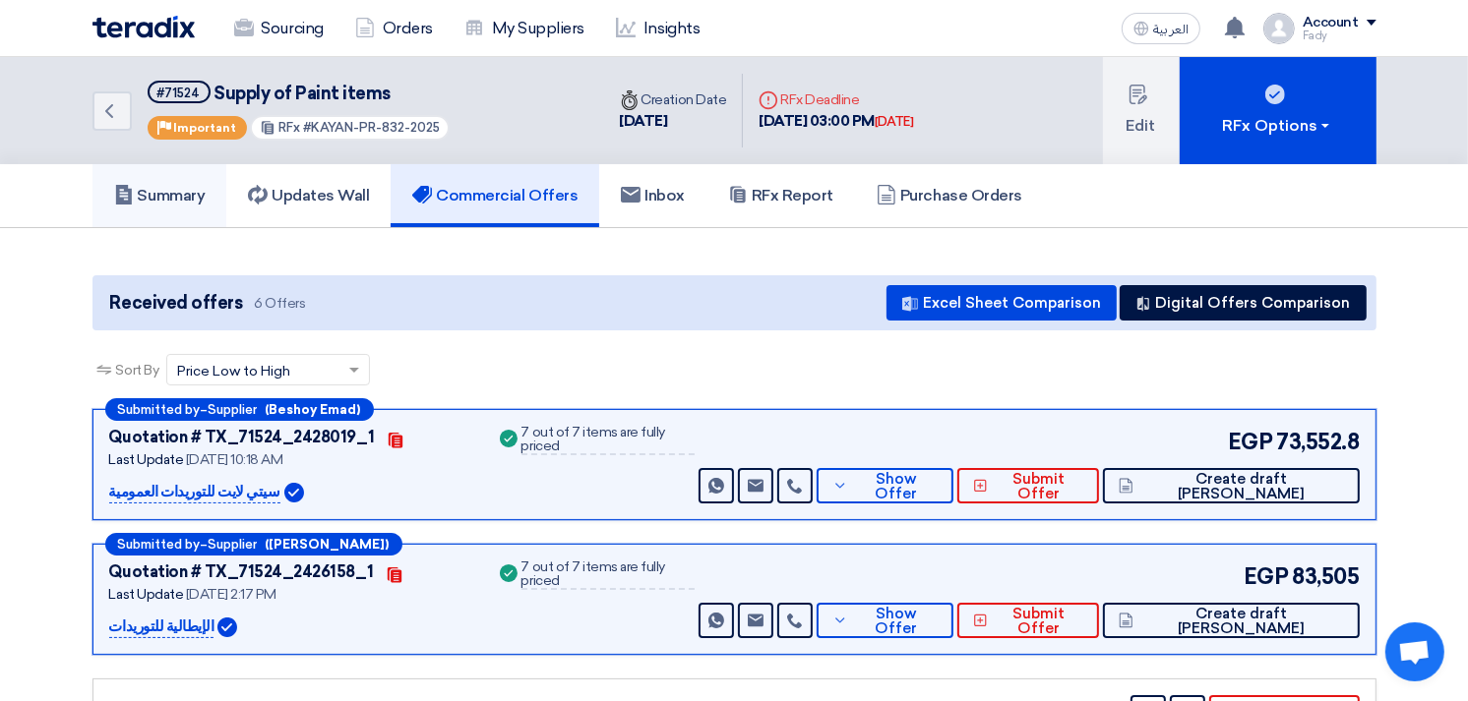
click at [173, 192] on h5 "Summary" at bounding box center [159, 196] width 91 height 20
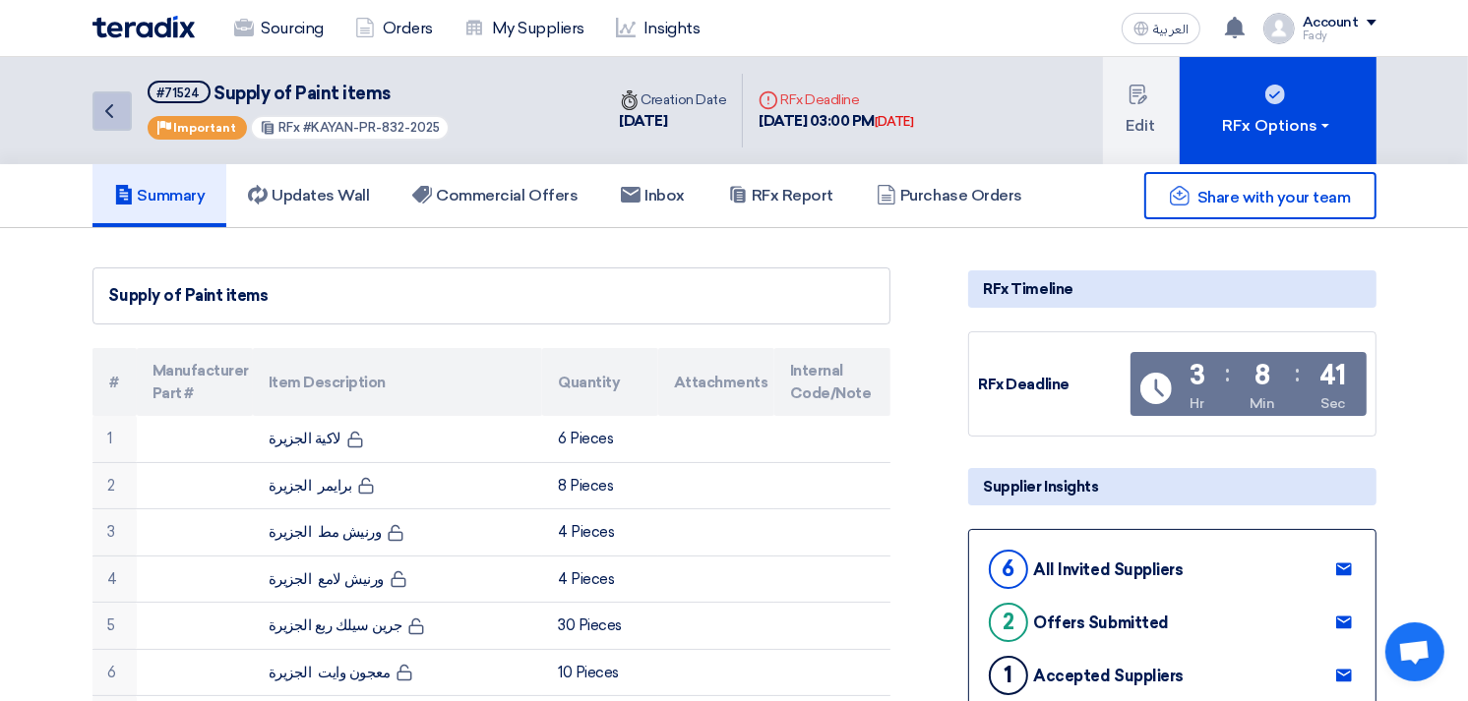
click at [98, 108] on icon "Back" at bounding box center [109, 111] width 24 height 24
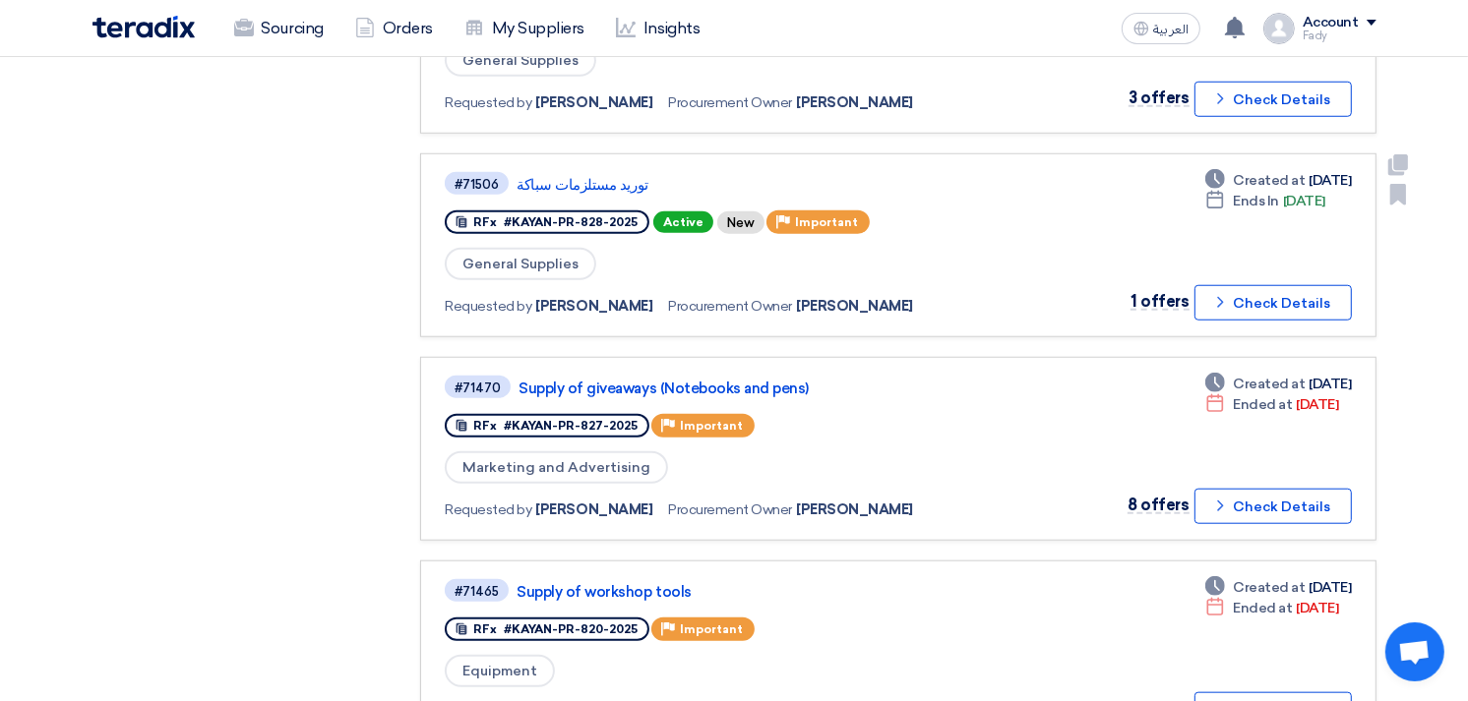
scroll to position [1530, 0]
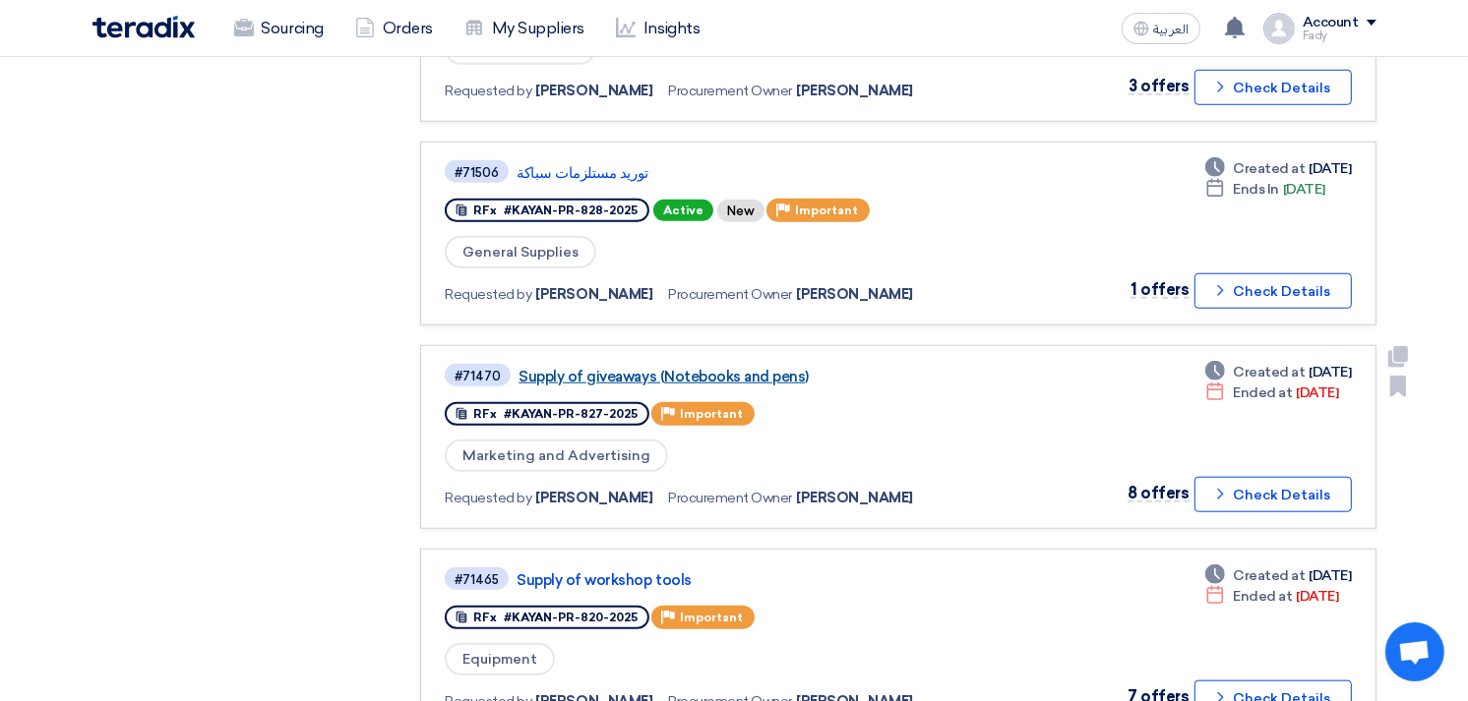
click at [704, 368] on link "Supply of giveaways (Notebooks and pens)" at bounding box center [764, 377] width 492 height 18
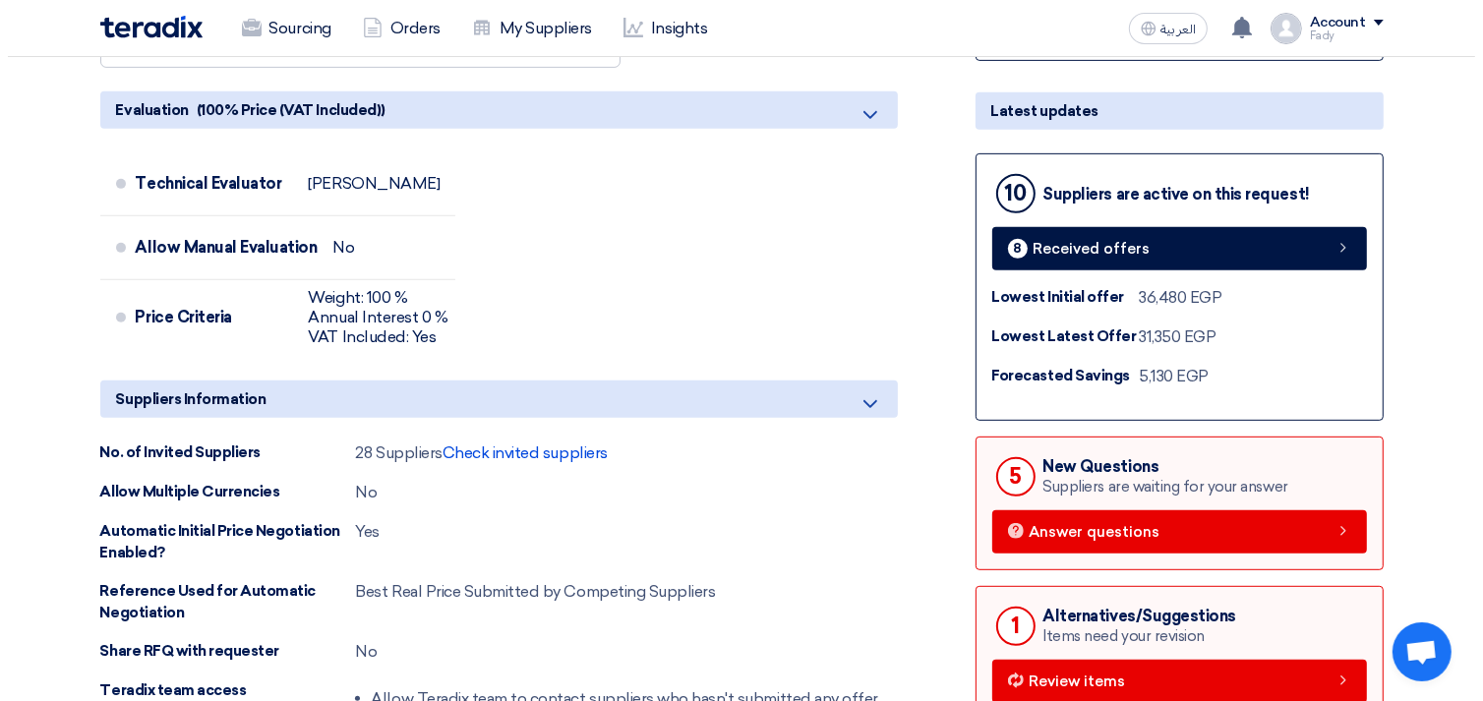
scroll to position [764, 0]
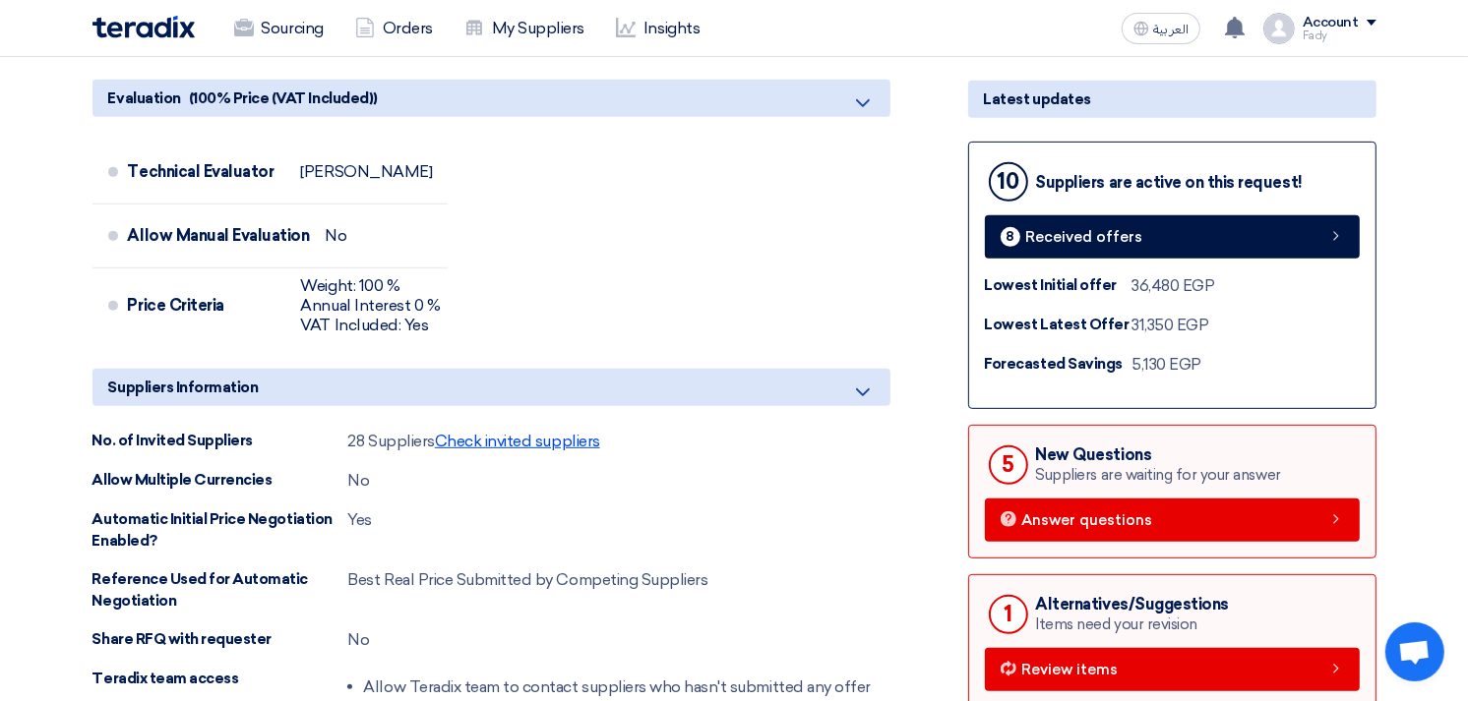
click at [571, 434] on span "Check invited suppliers" at bounding box center [517, 441] width 165 height 19
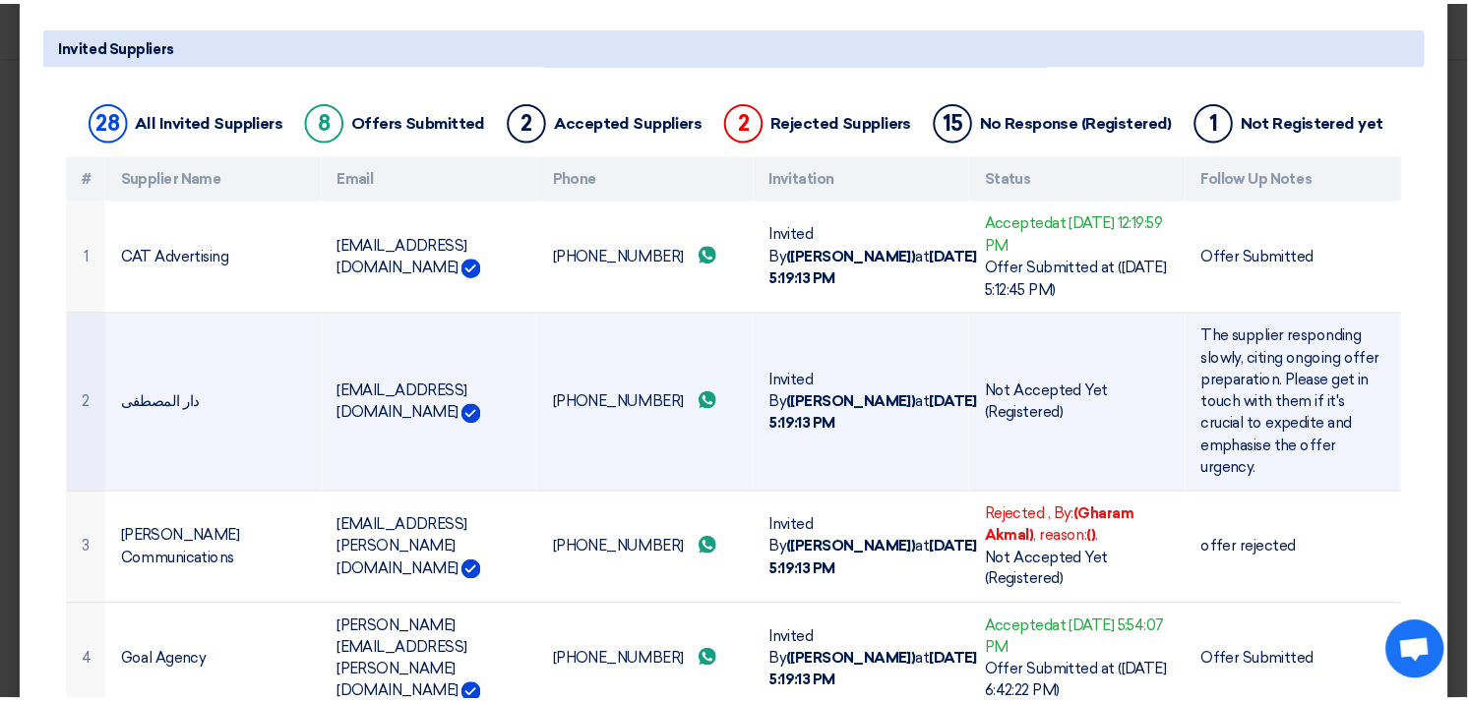
scroll to position [0, 0]
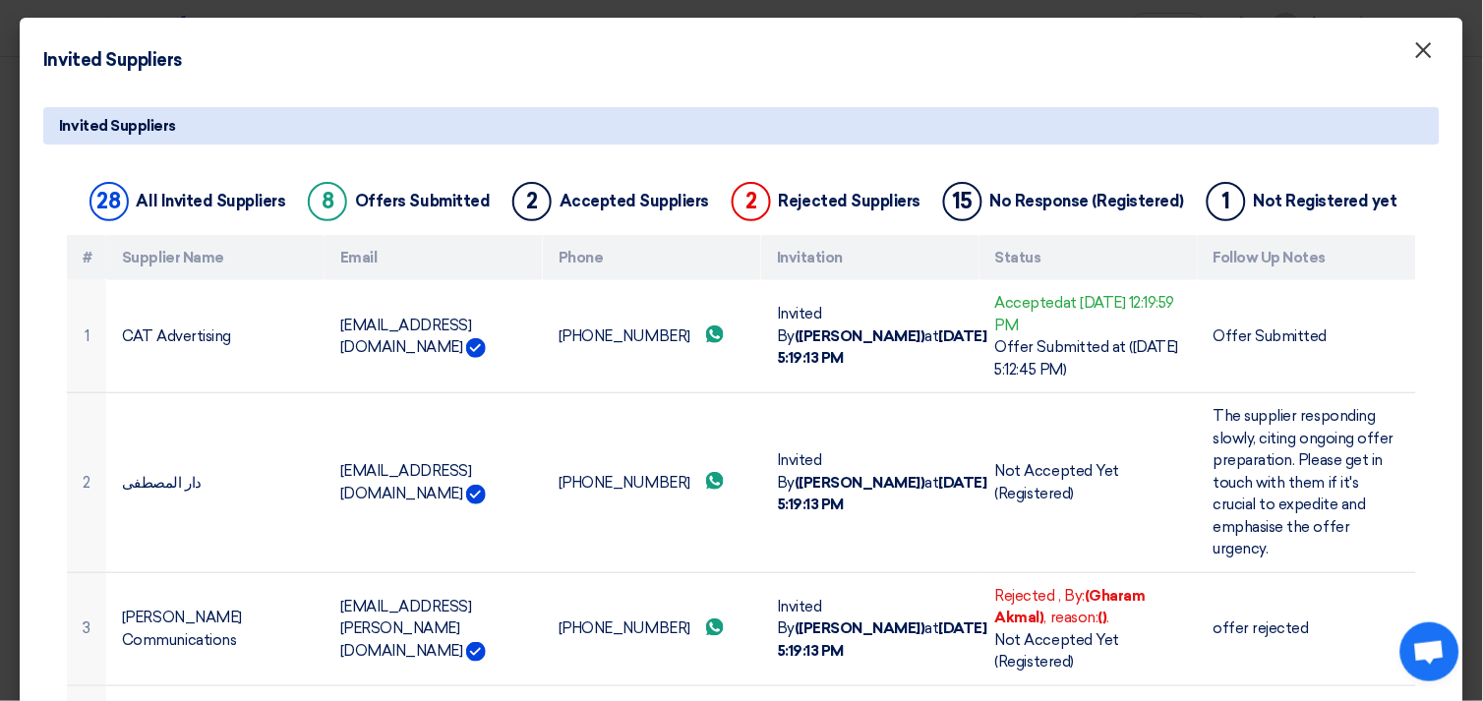
click at [1414, 53] on span "×" at bounding box center [1424, 54] width 20 height 39
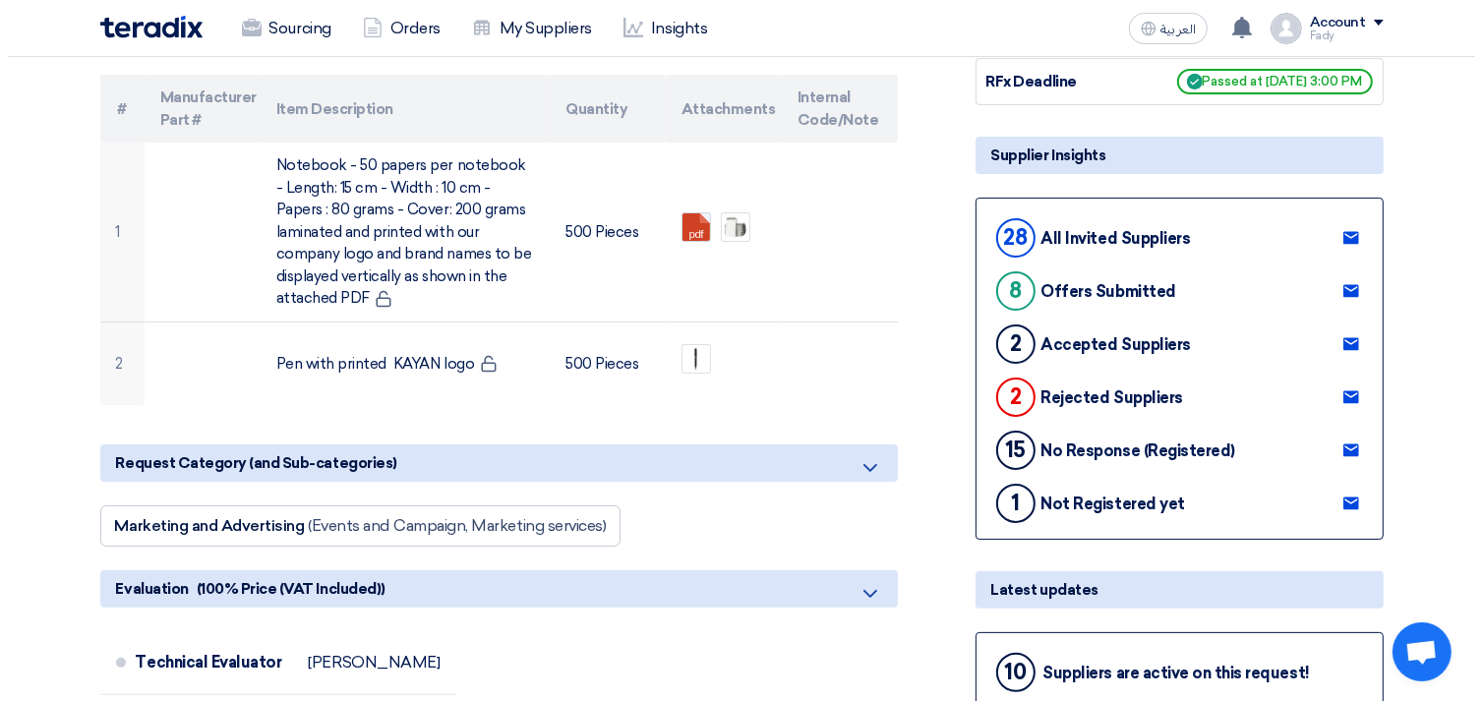
scroll to position [328, 0]
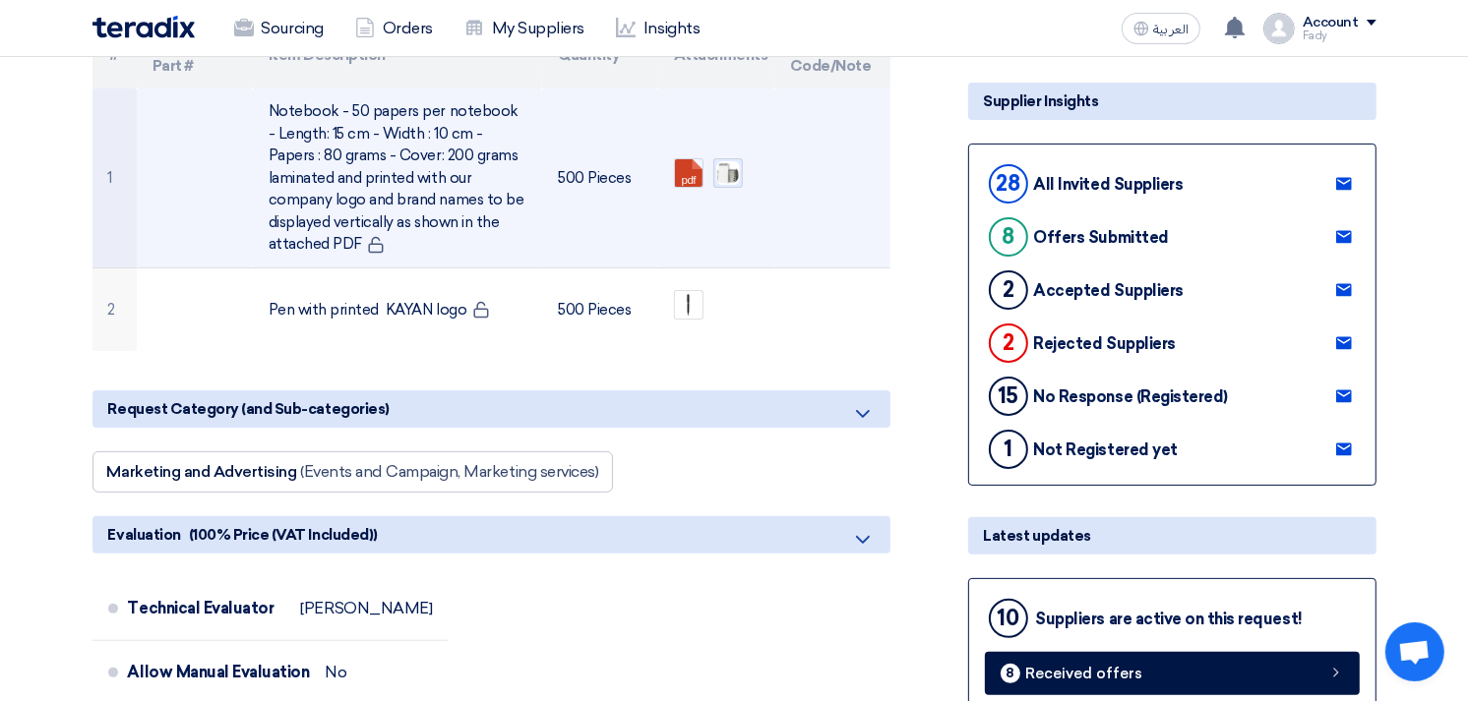
click at [726, 164] on img at bounding box center [728, 173] width 28 height 28
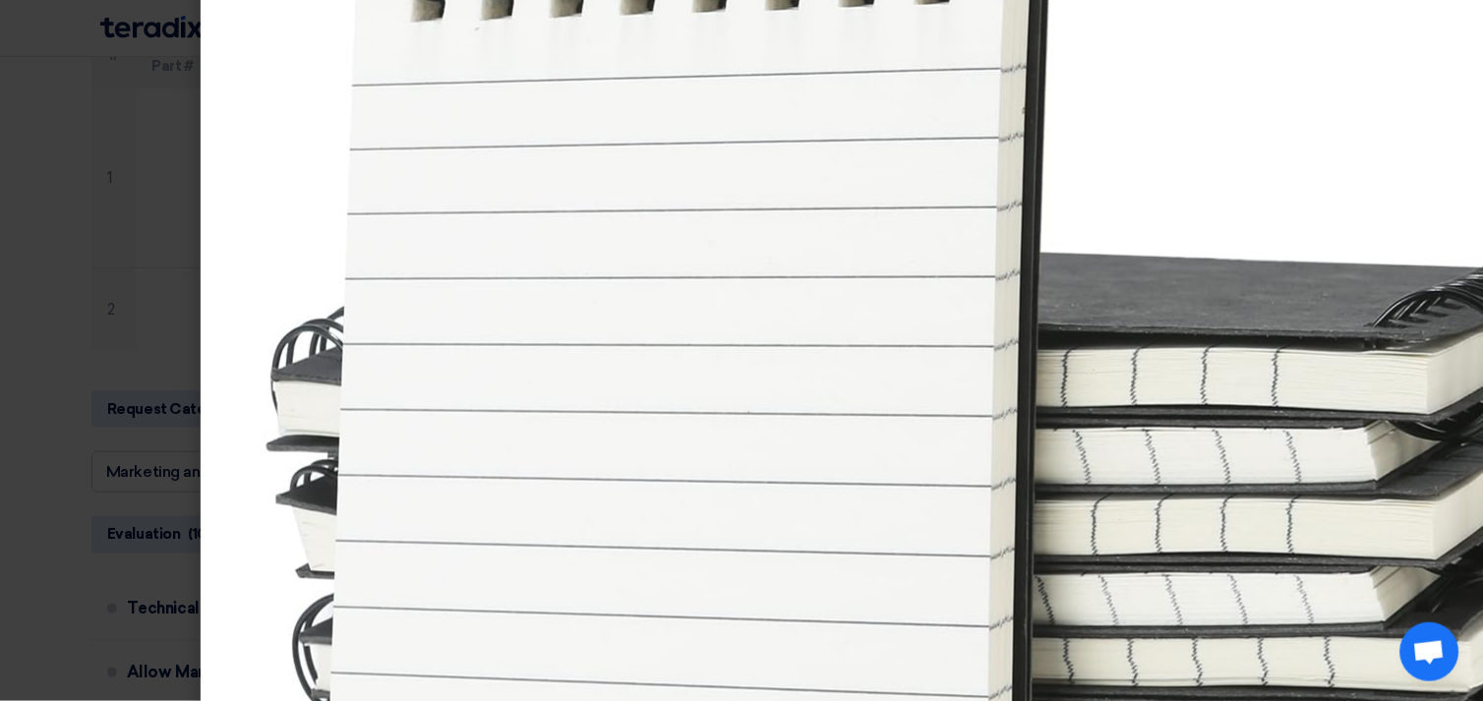
scroll to position [0, 0]
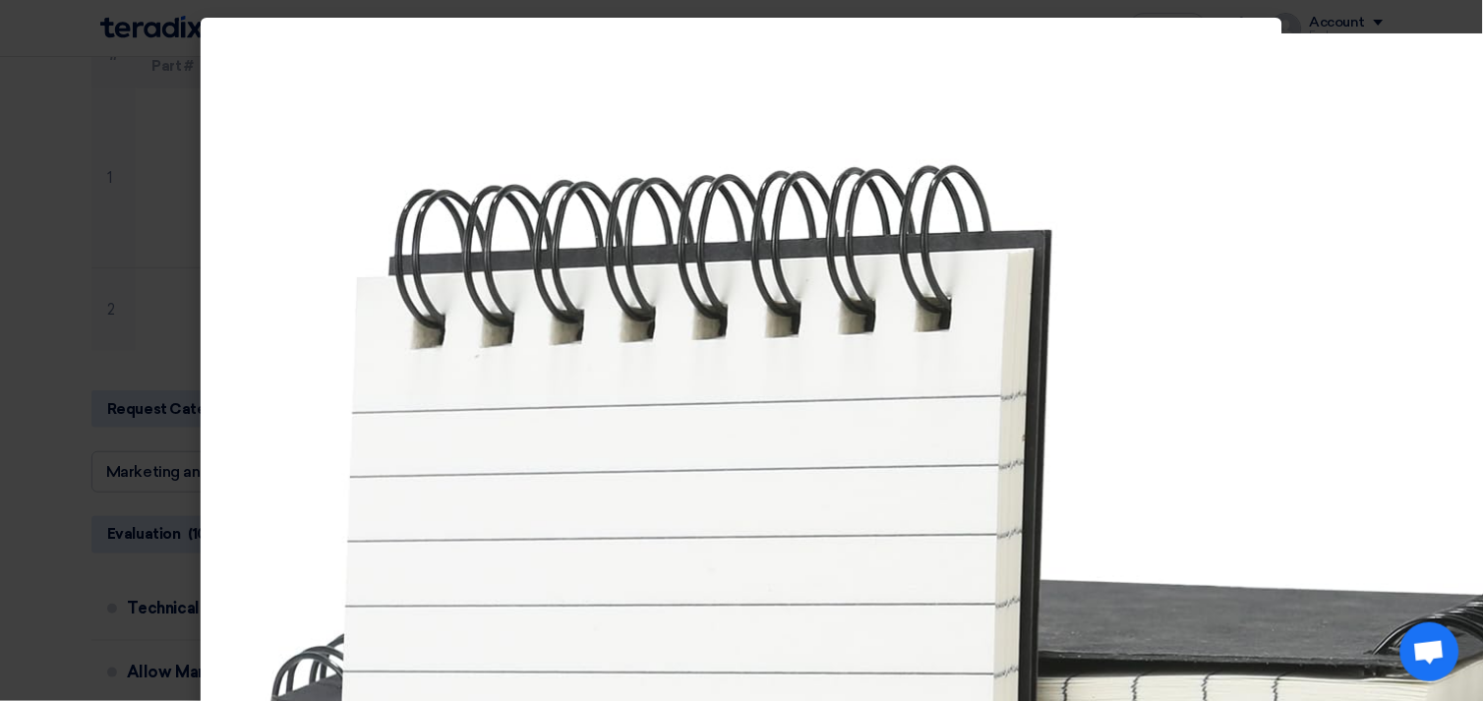
drag, startPoint x: 858, startPoint y: 299, endPoint x: 22, endPoint y: 114, distance: 856.3
click at [22, 114] on modal-container at bounding box center [741, 350] width 1483 height 701
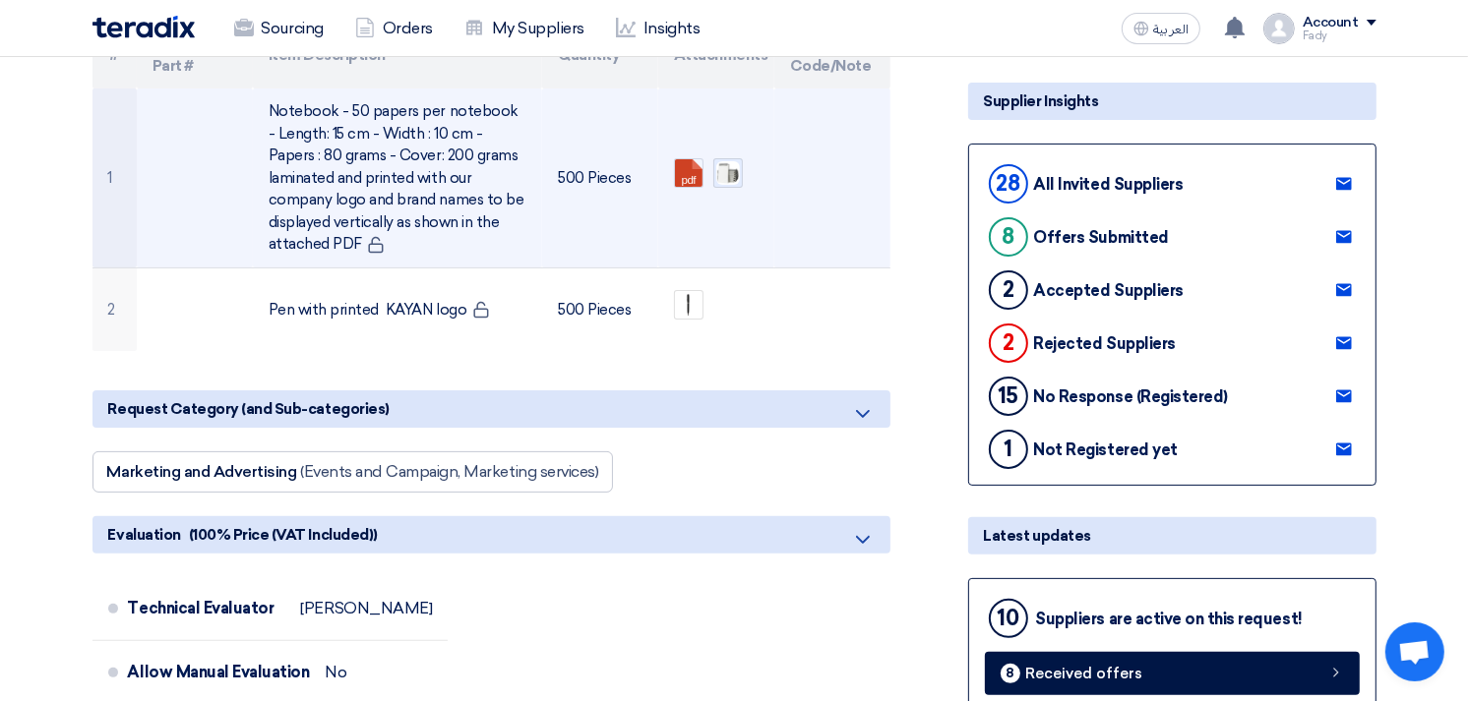
click at [730, 165] on img at bounding box center [728, 173] width 28 height 28
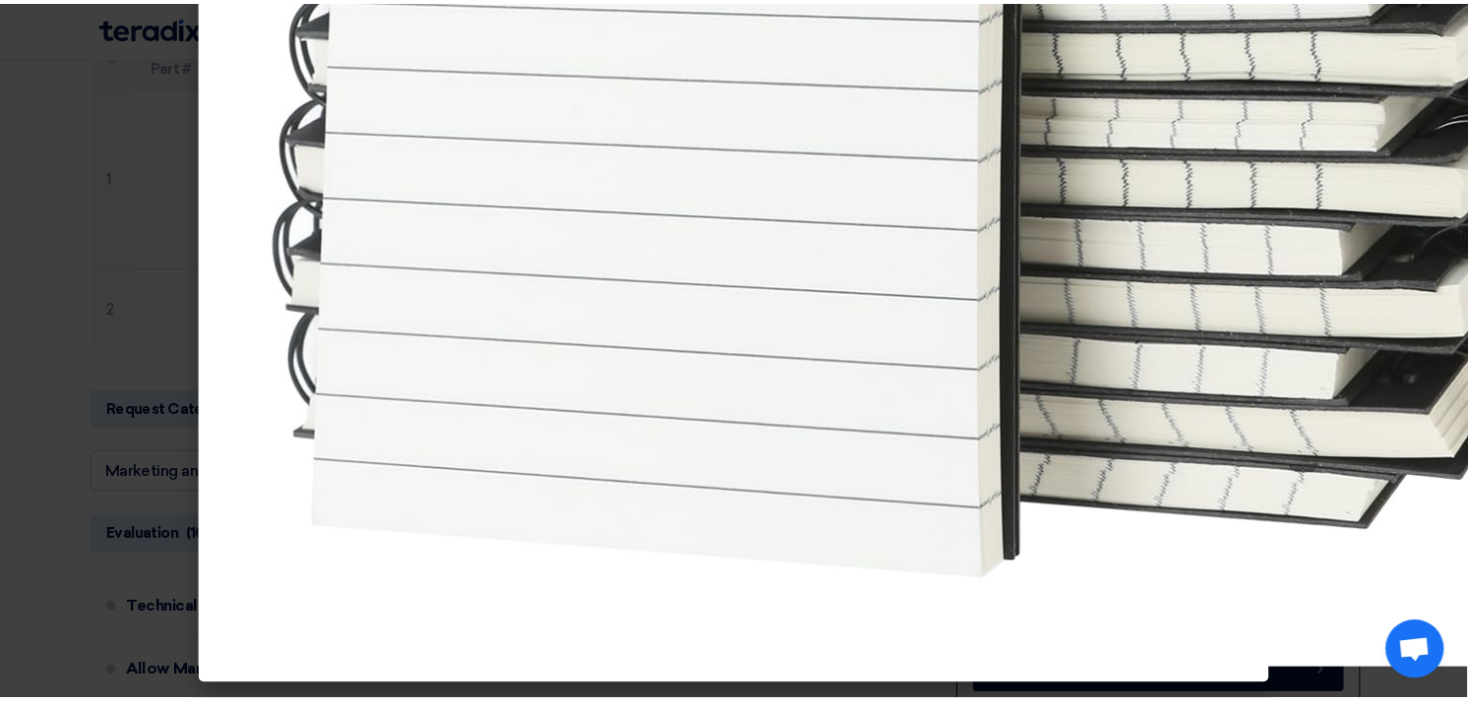
scroll to position [281, 0]
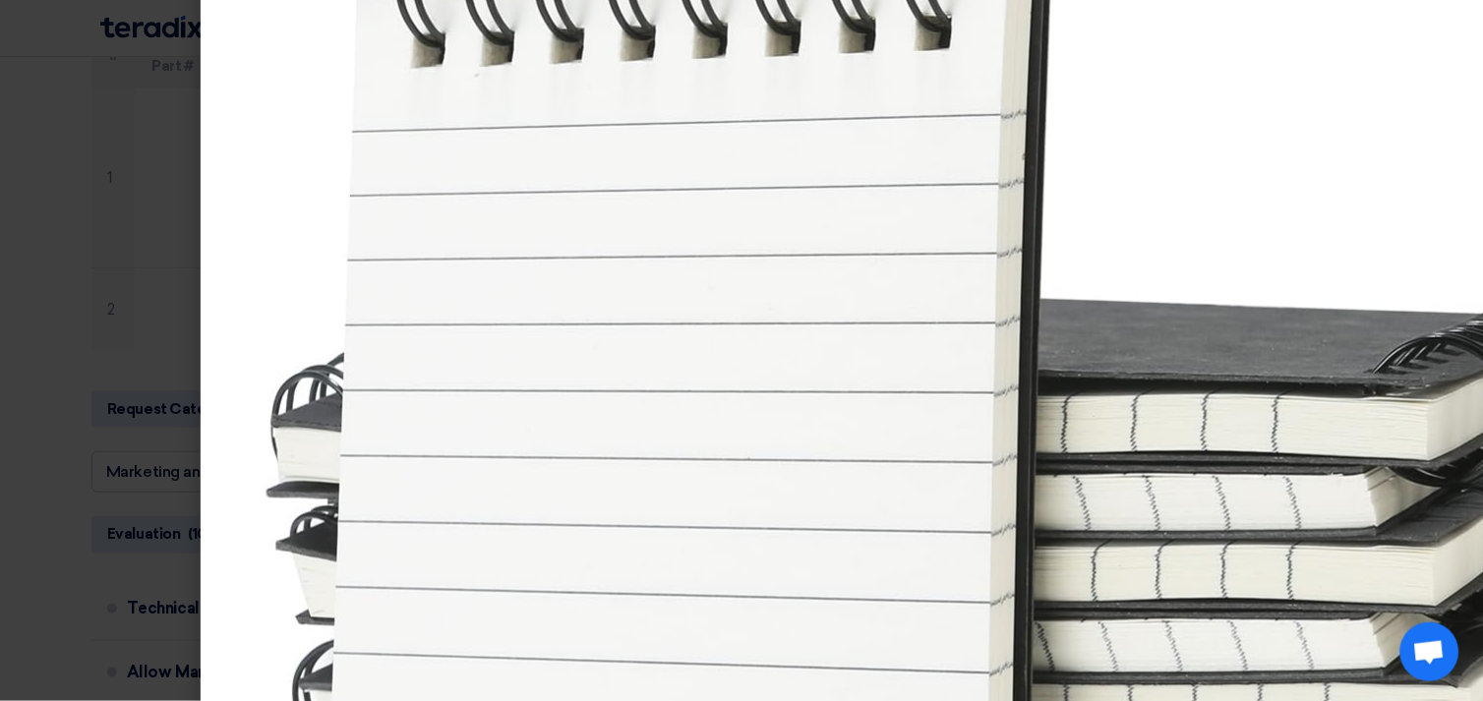
click at [1351, 143] on img at bounding box center [988, 539] width 1574 height 1574
click at [87, 160] on modal-container at bounding box center [741, 350] width 1483 height 701
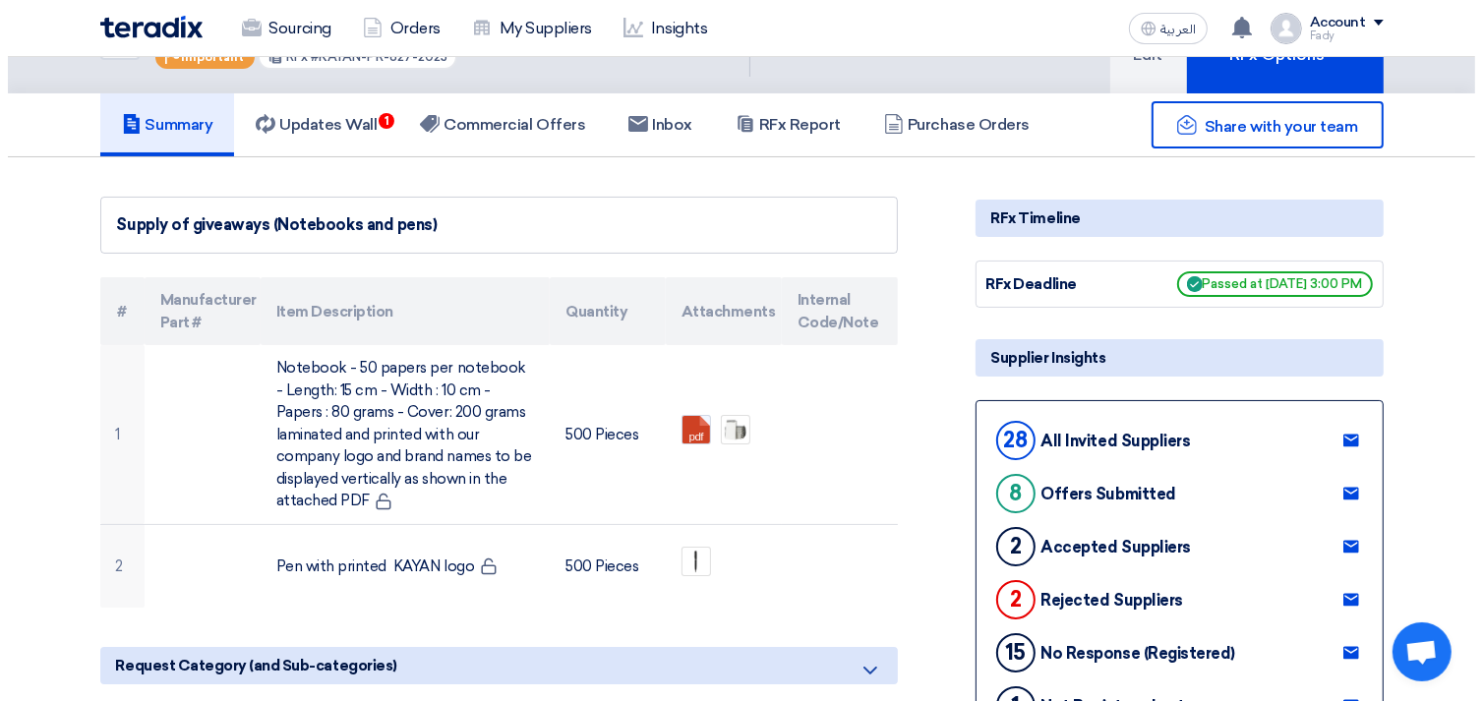
scroll to position [109, 0]
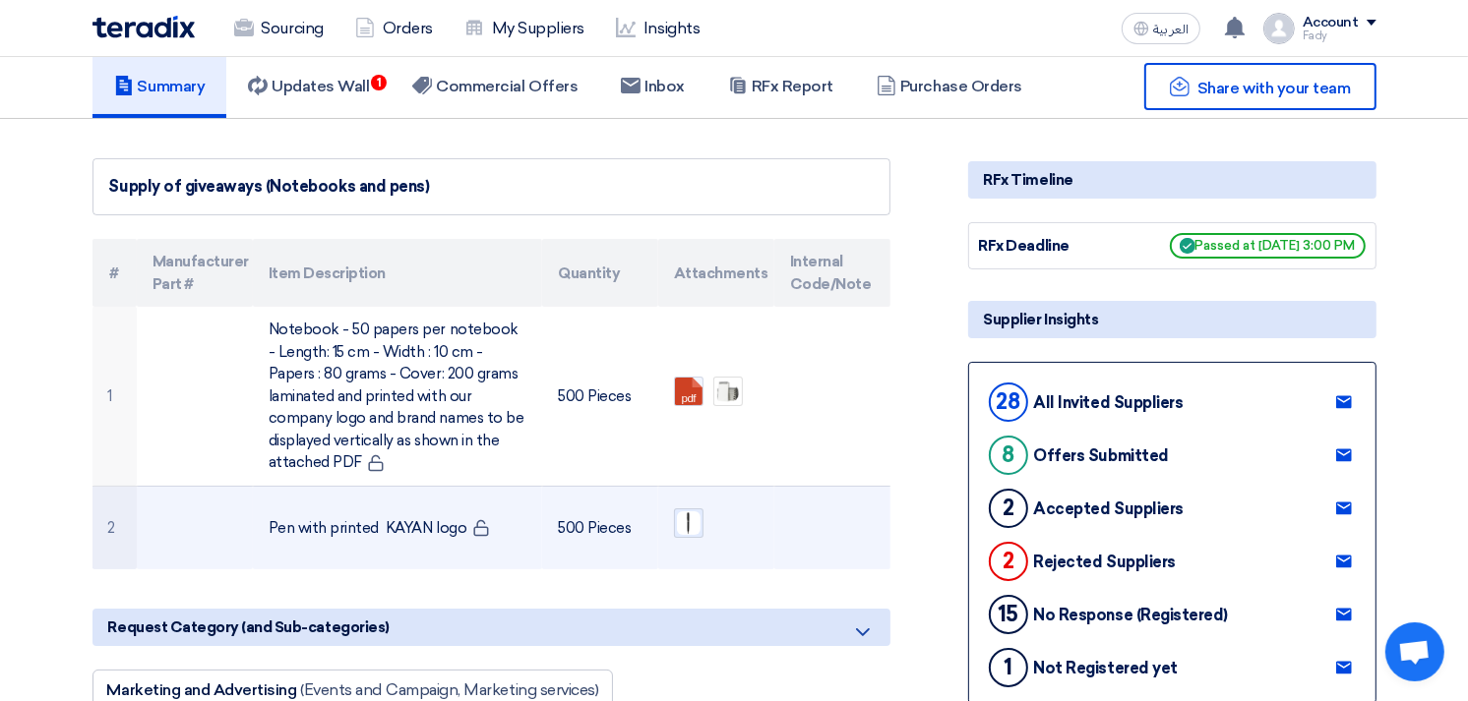
click at [686, 521] on img at bounding box center [689, 524] width 28 height 28
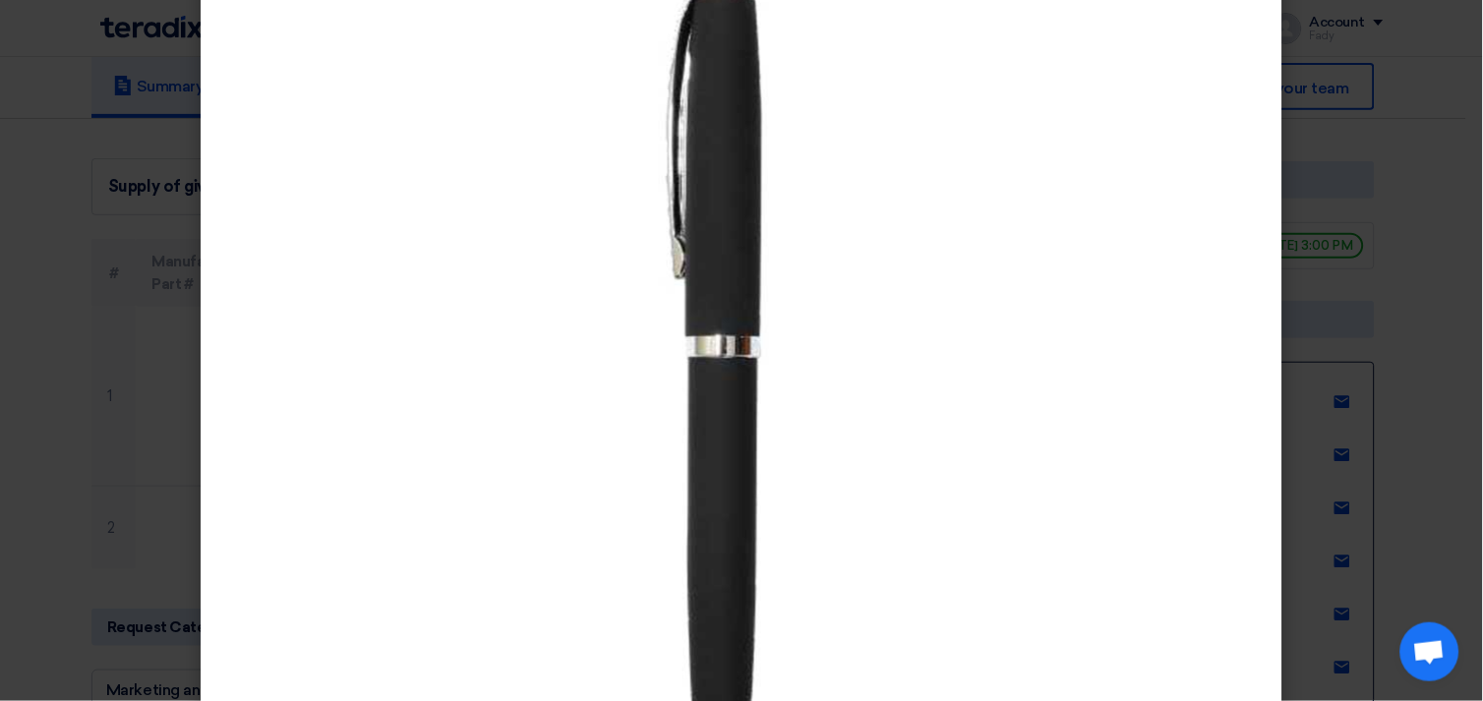
click at [1384, 279] on modal-container at bounding box center [741, 350] width 1483 height 701
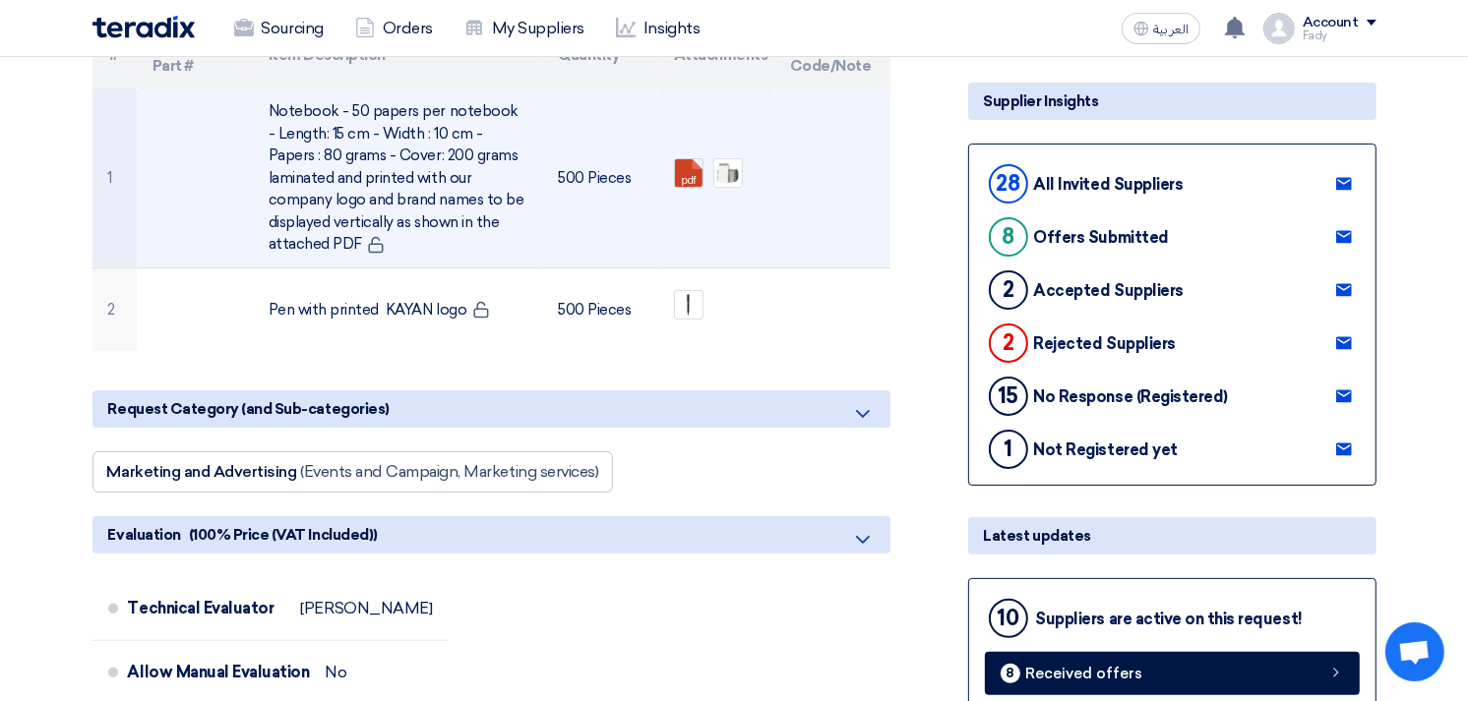
scroll to position [218, 0]
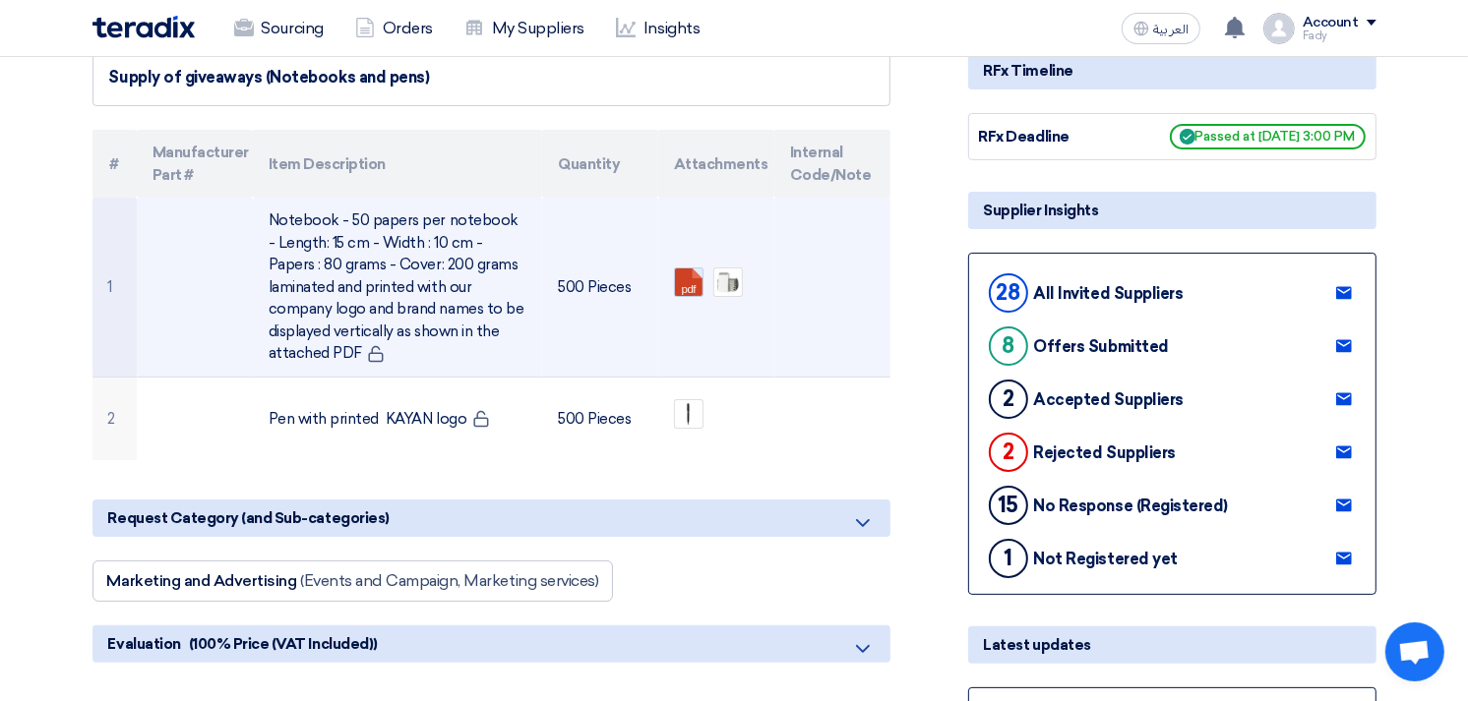
click at [690, 273] on link at bounding box center [753, 328] width 157 height 118
click at [728, 271] on img at bounding box center [728, 283] width 28 height 28
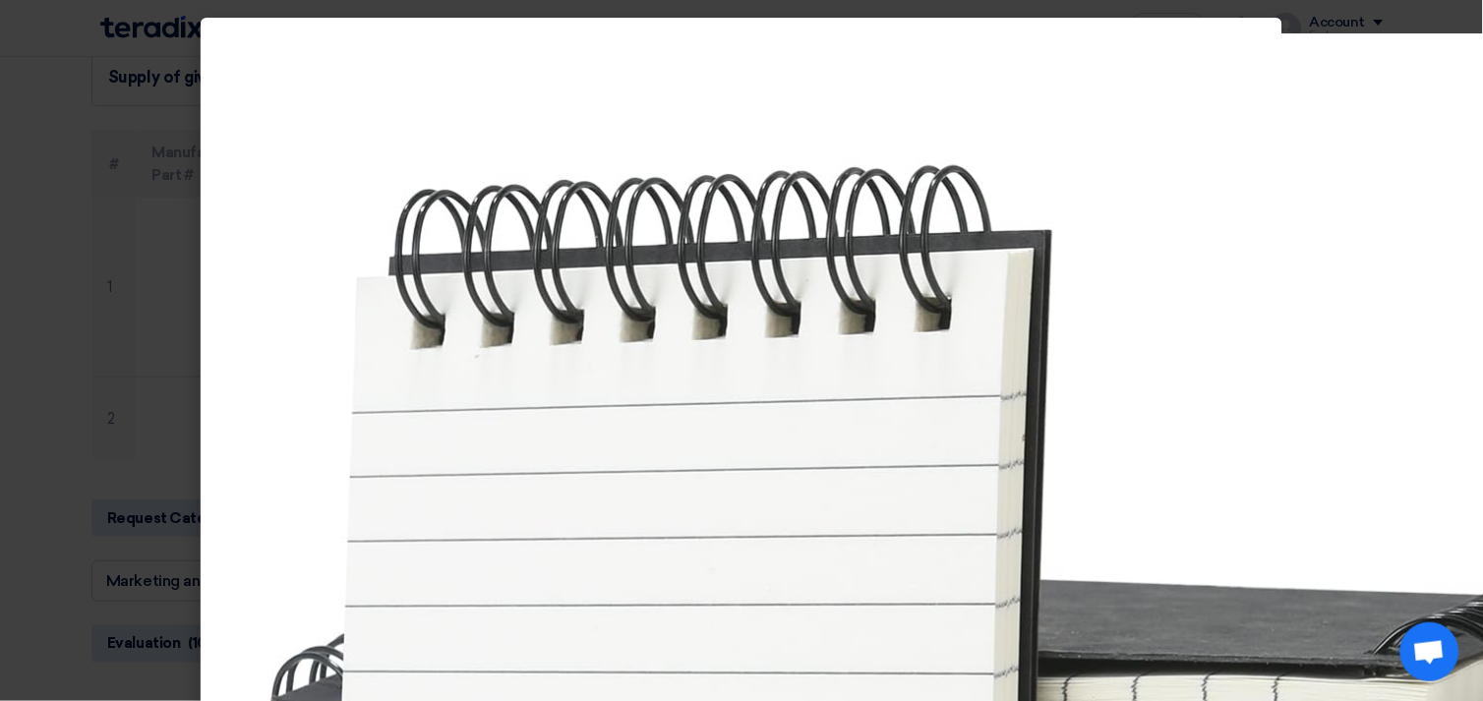
click at [83, 150] on modal-container at bounding box center [741, 350] width 1483 height 701
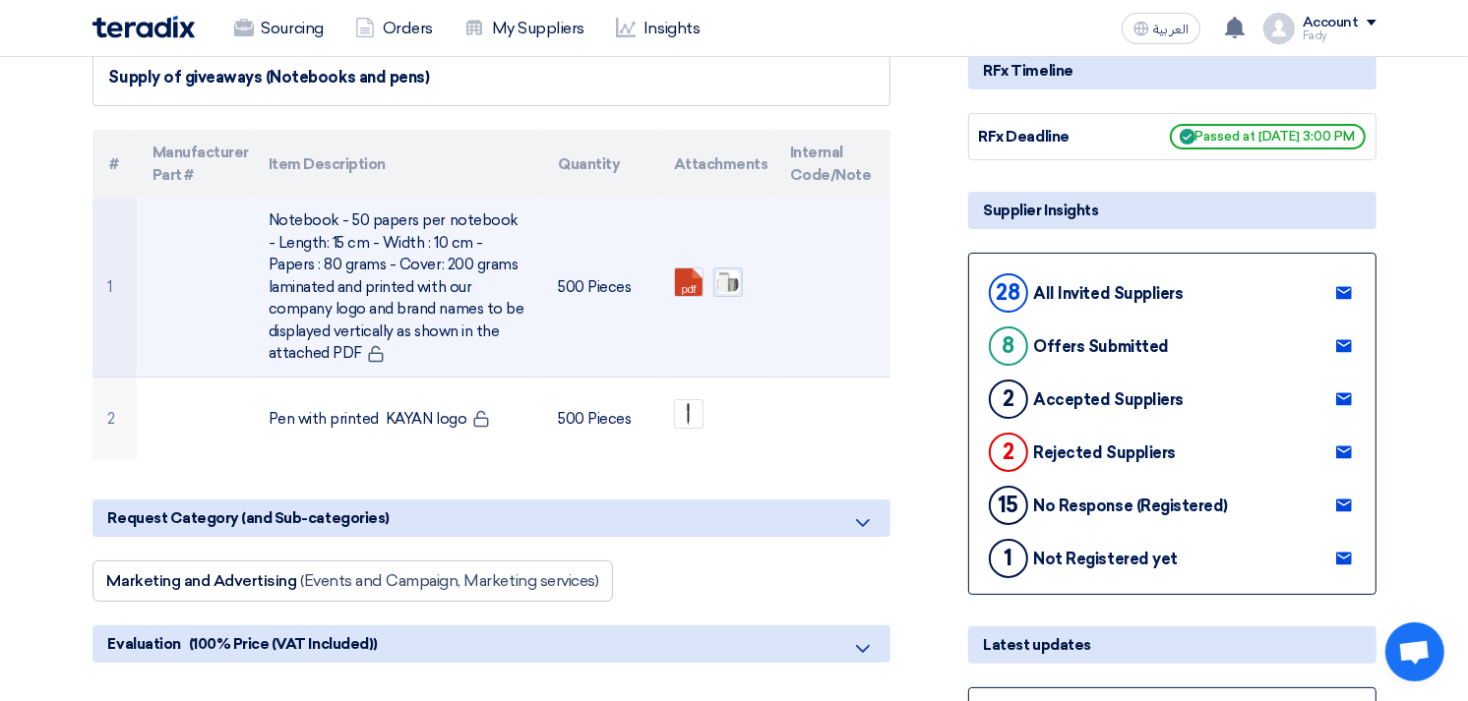
click at [724, 271] on img at bounding box center [728, 283] width 28 height 28
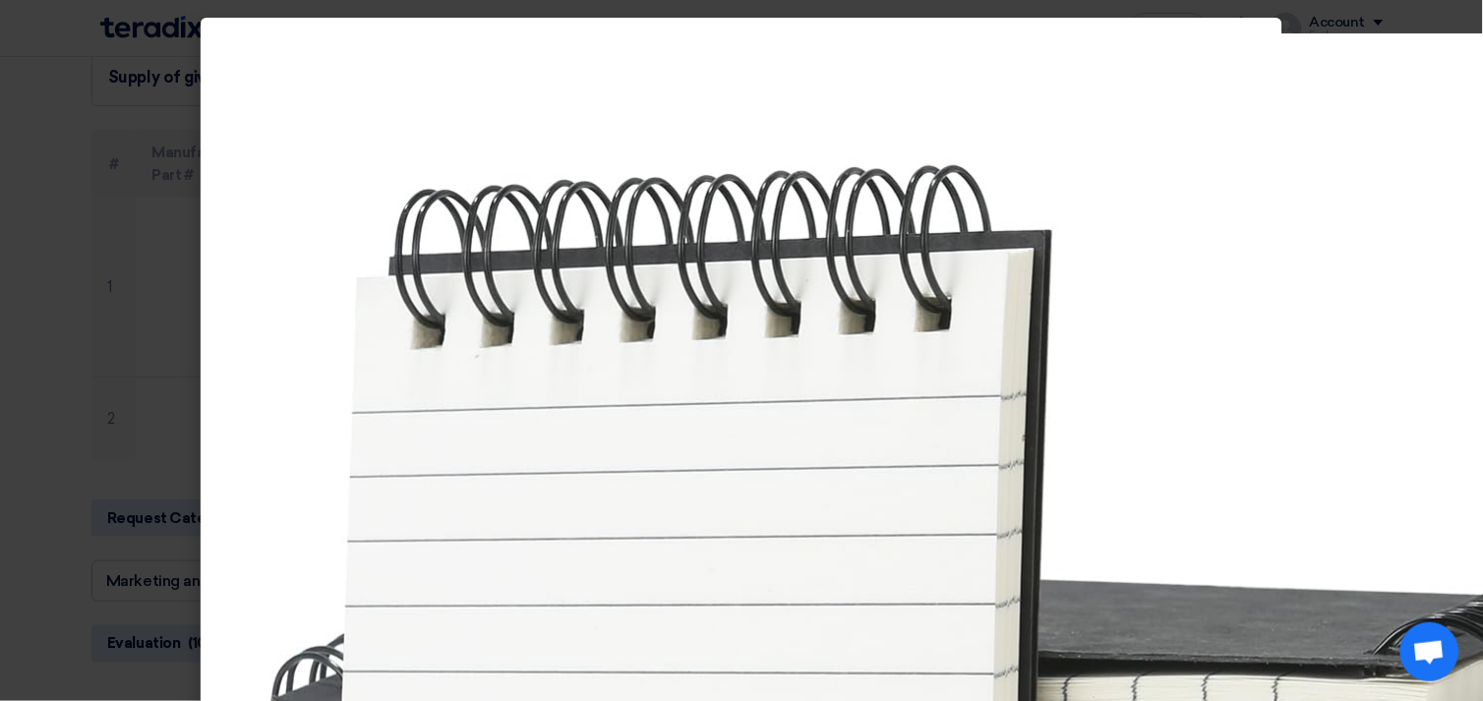
click at [111, 341] on modal-container at bounding box center [741, 350] width 1483 height 701
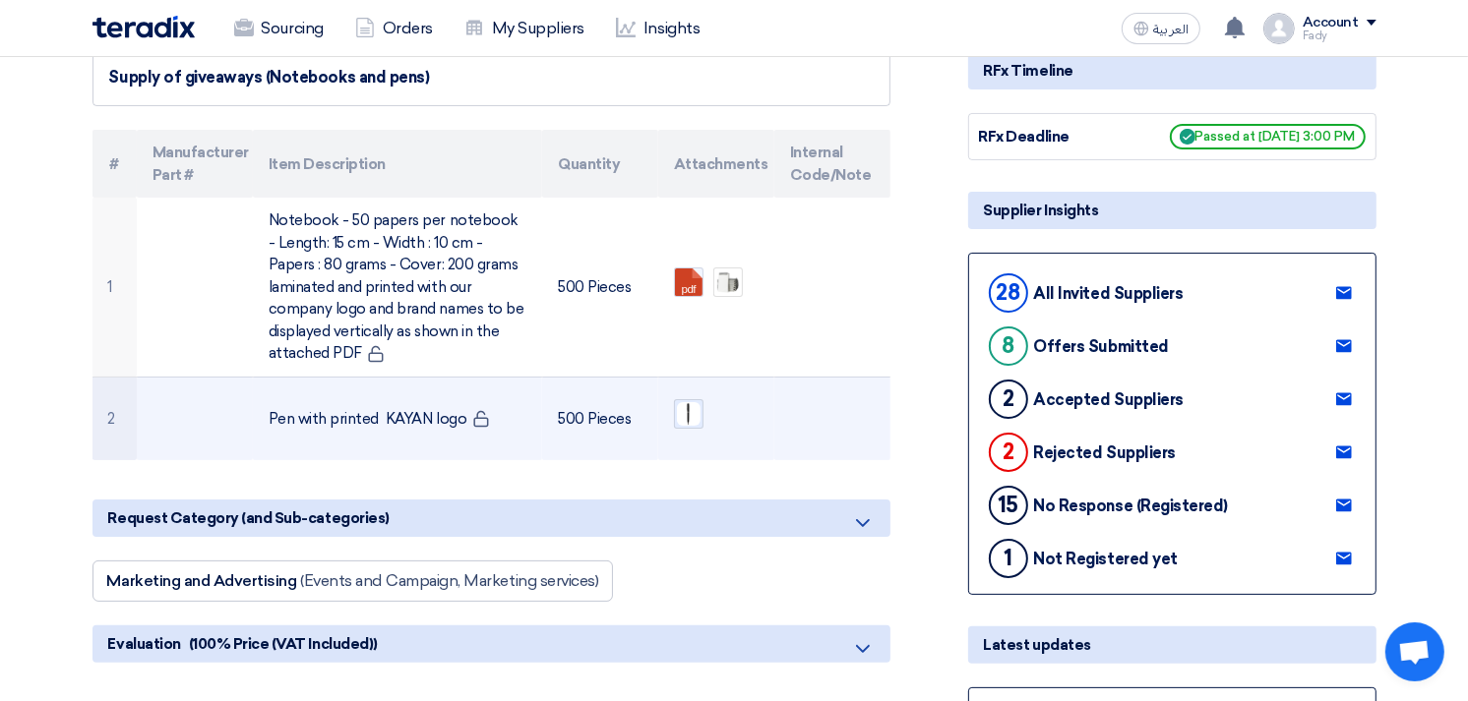
click at [687, 415] on img at bounding box center [689, 414] width 28 height 28
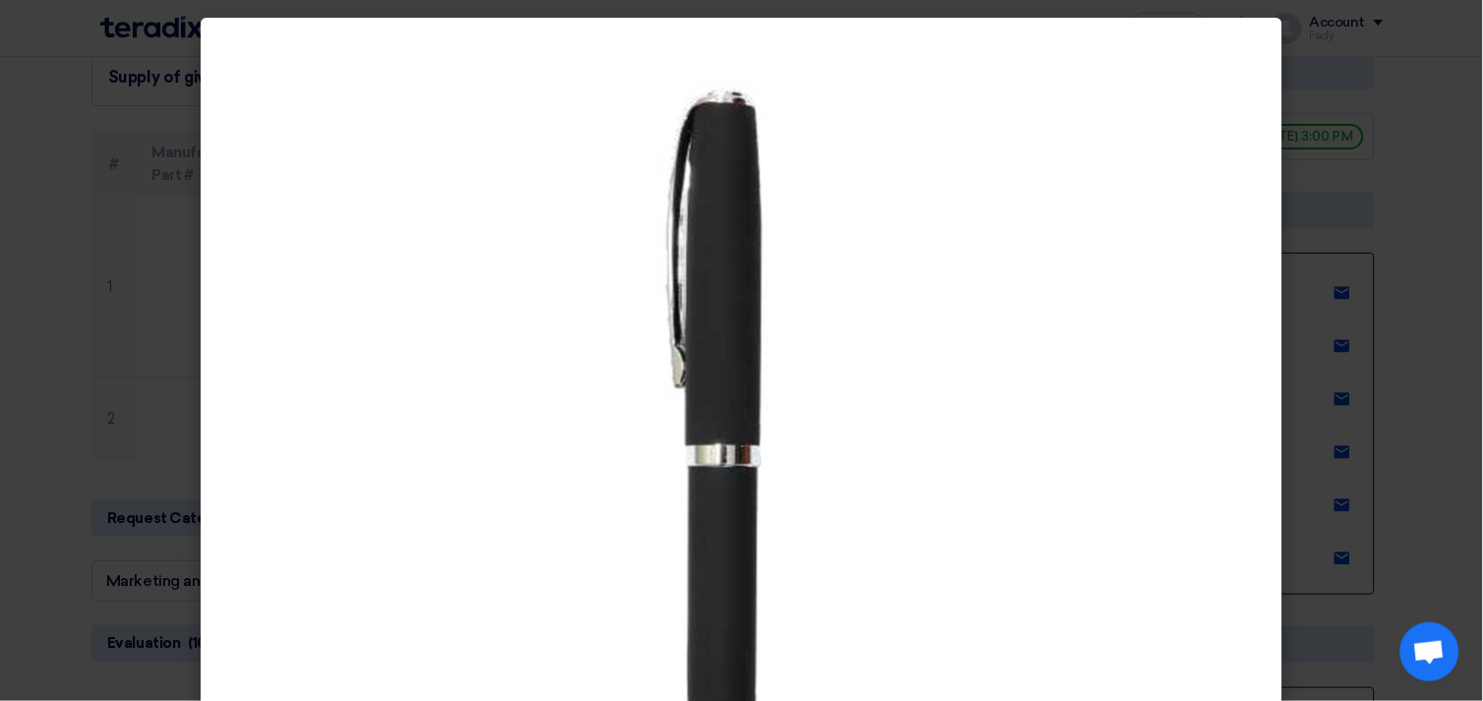
click at [679, 173] on img at bounding box center [742, 525] width 984 height 984
click at [59, 207] on modal-container at bounding box center [741, 350] width 1483 height 701
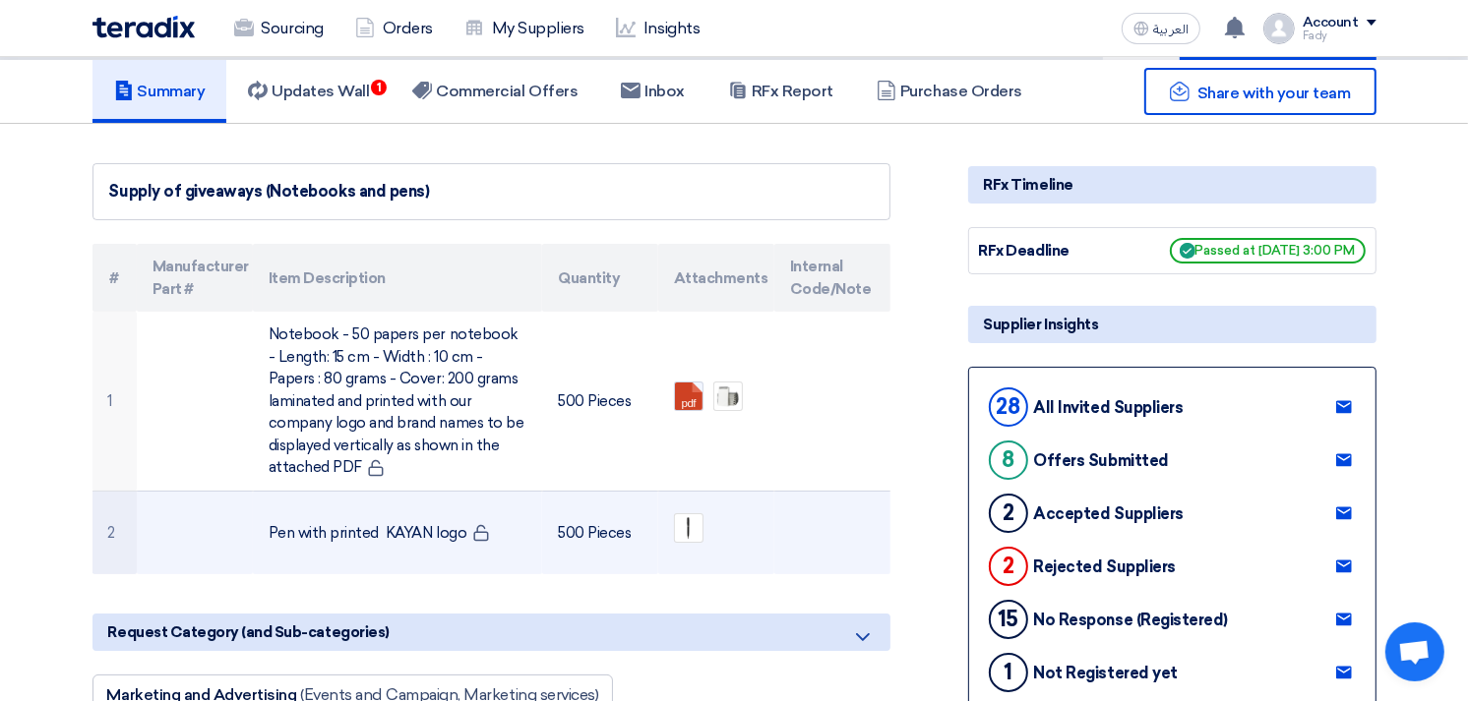
scroll to position [0, 0]
